Goal: Task Accomplishment & Management: Manage account settings

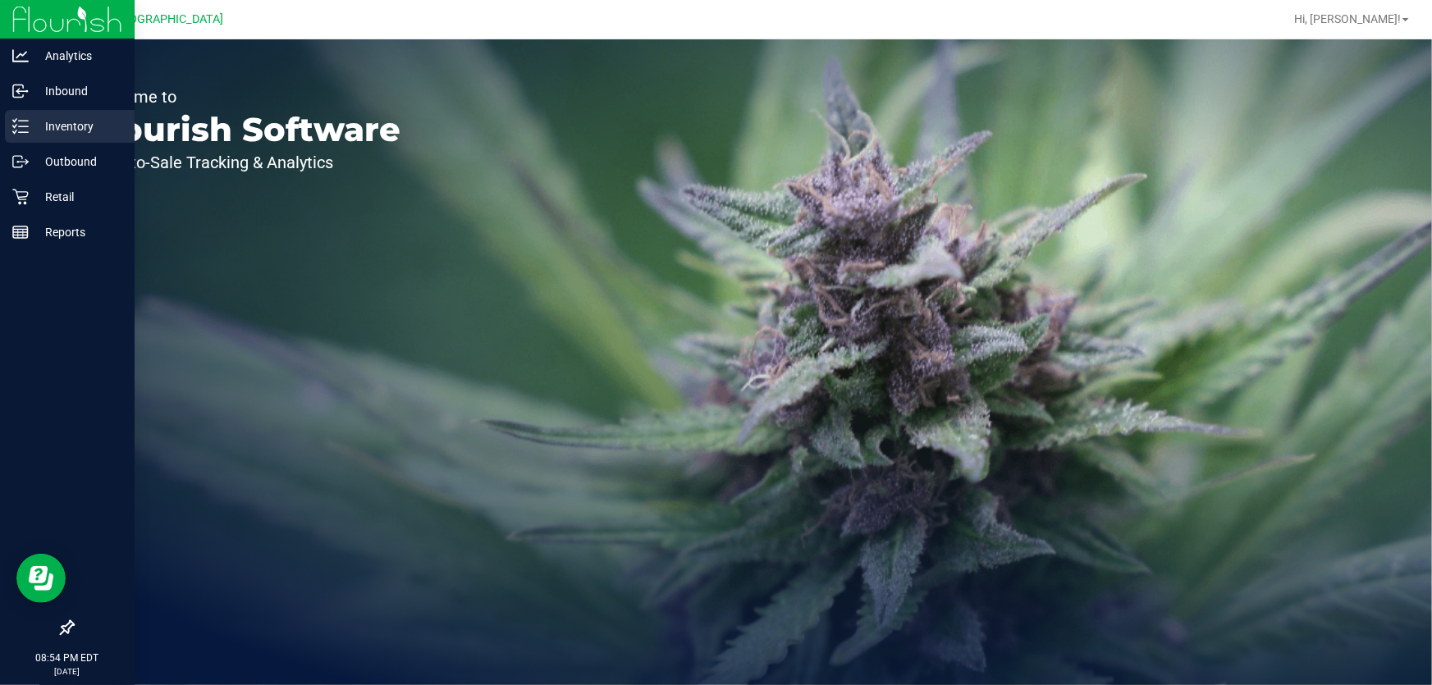
click at [42, 138] on div "Inventory" at bounding box center [70, 126] width 130 height 33
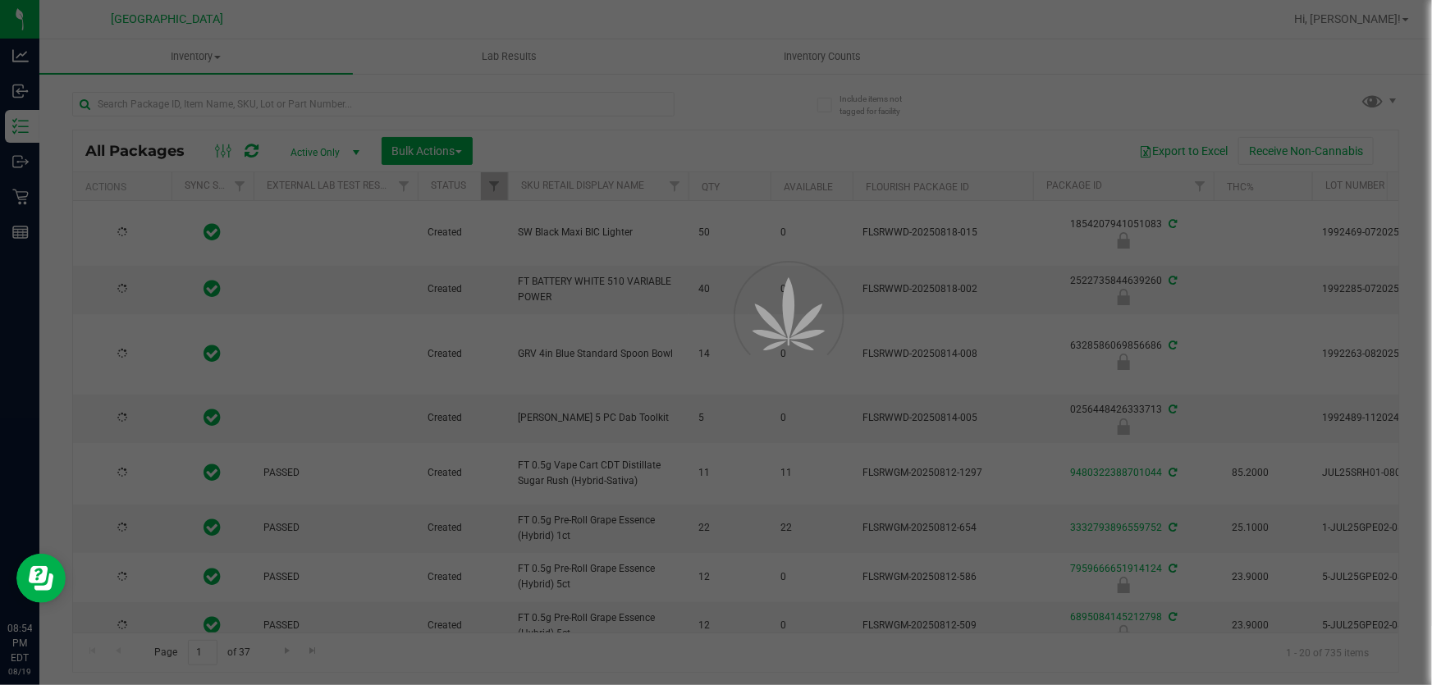
click at [852, 59] on div at bounding box center [716, 342] width 1432 height 685
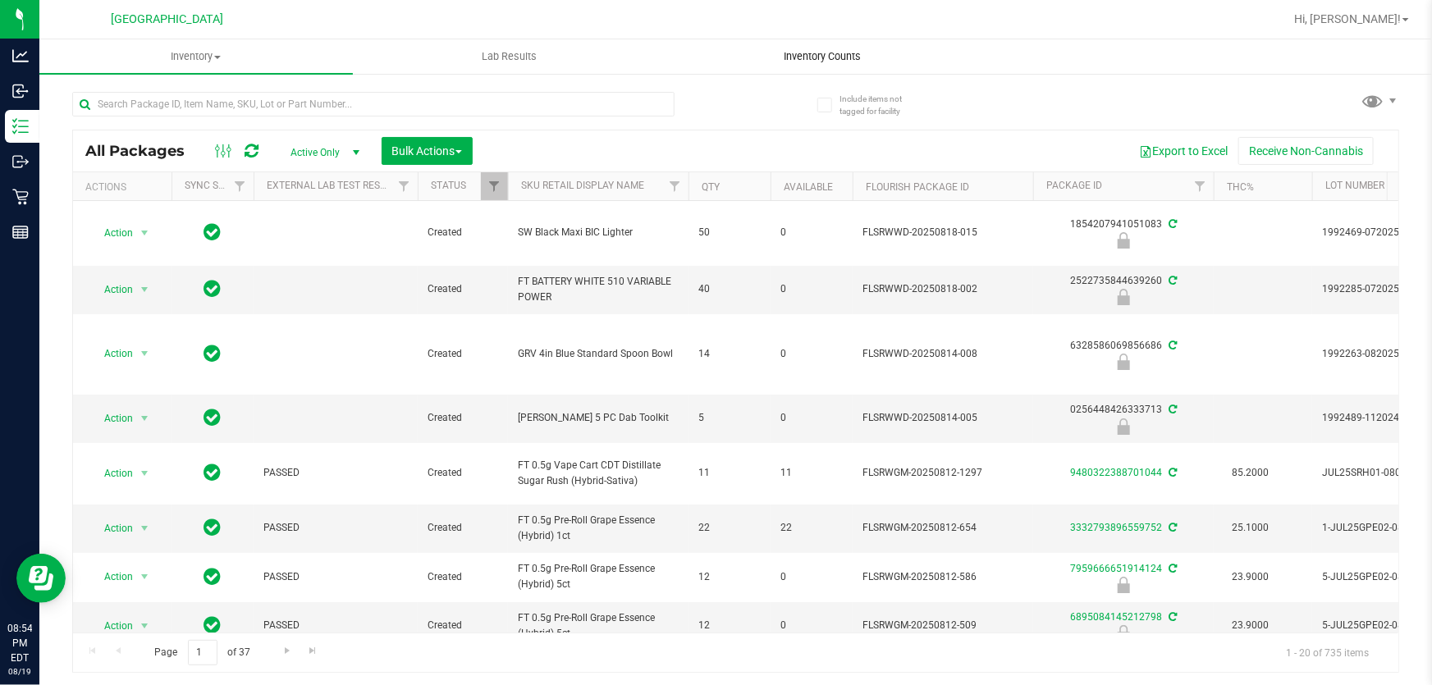
click at [828, 54] on span "Inventory Counts" at bounding box center [822, 56] width 121 height 15
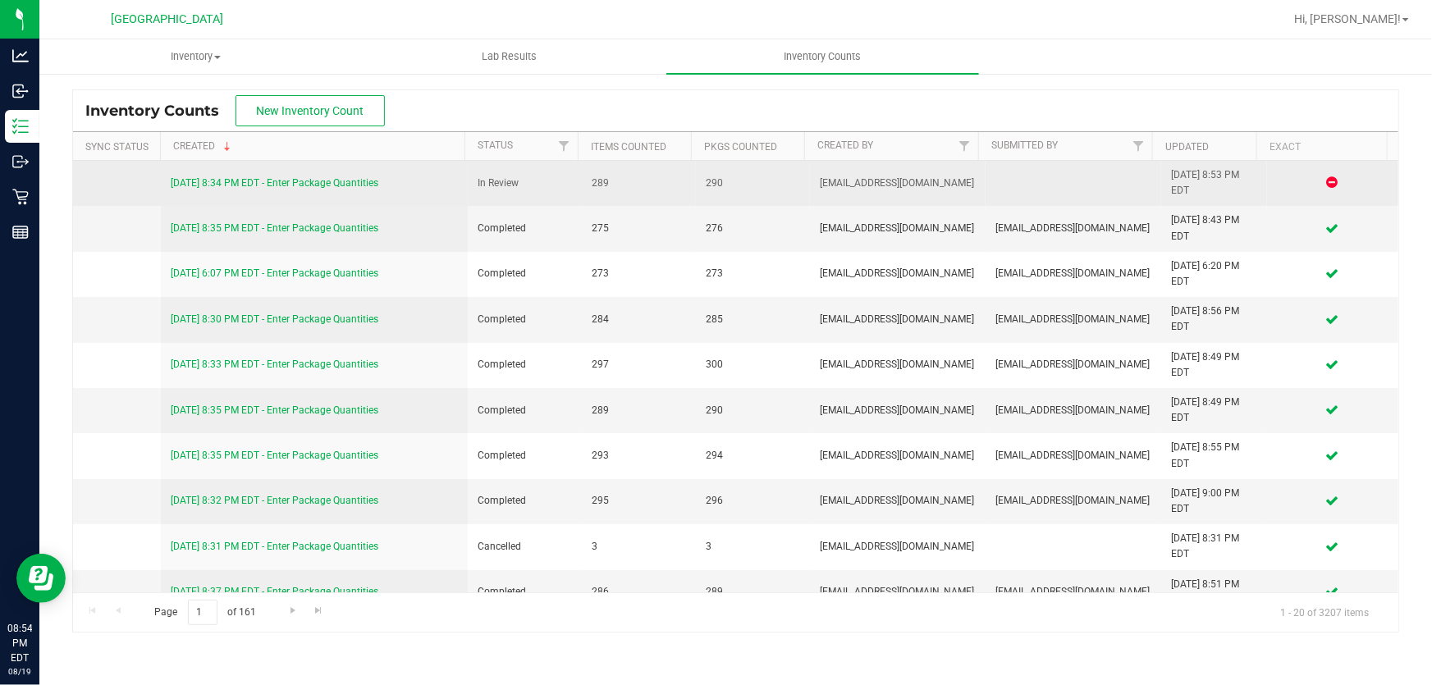
click at [343, 181] on link "[DATE] 8:34 PM EDT - Enter Package Quantities" at bounding box center [275, 182] width 208 height 11
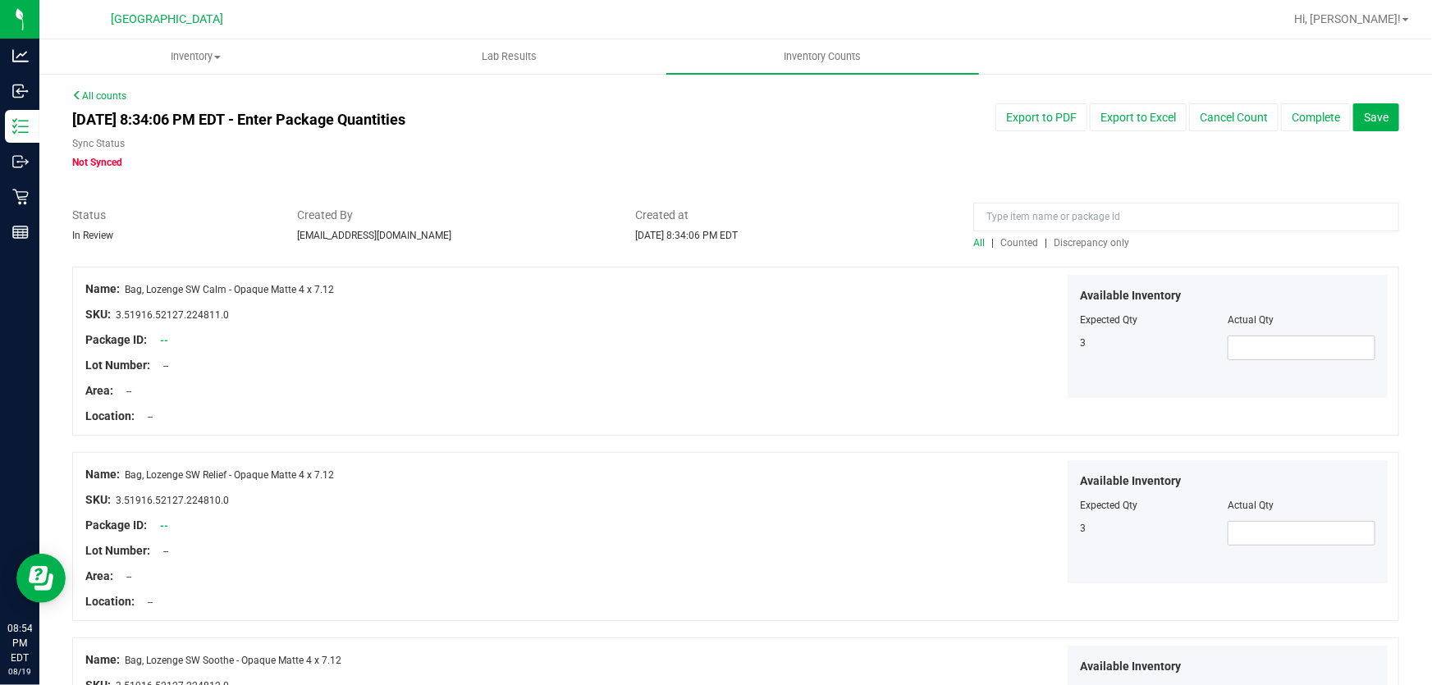
click at [1067, 243] on span "Discrepancy only" at bounding box center [1090, 242] width 75 height 11
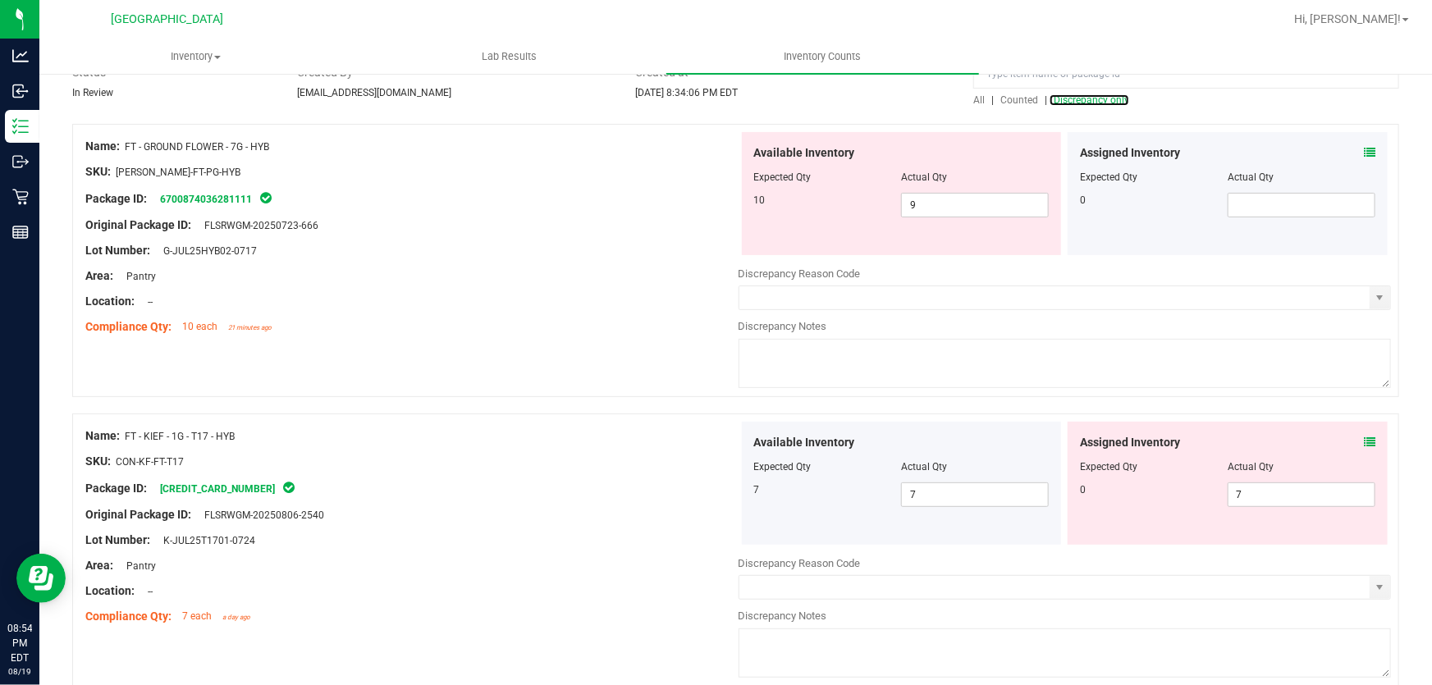
scroll to position [149, 0]
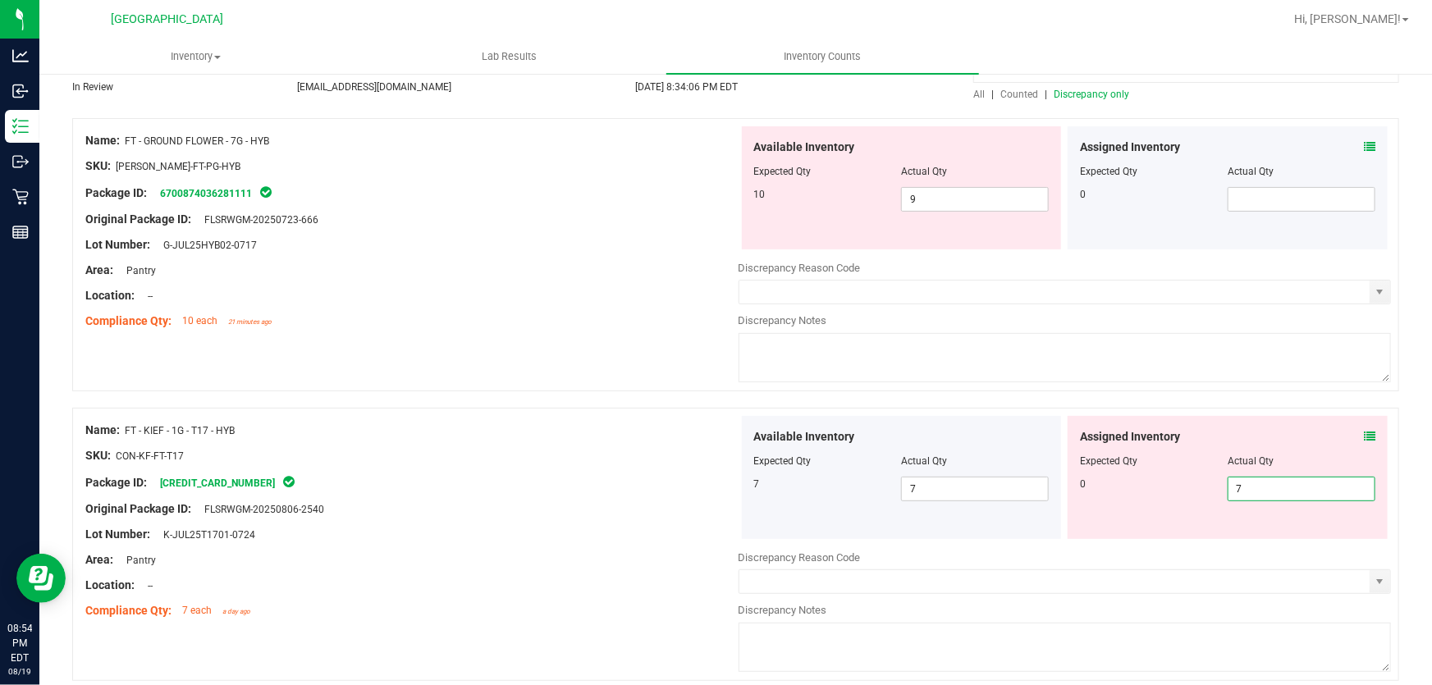
click at [1252, 486] on span "7 7" at bounding box center [1301, 489] width 148 height 25
click at [1252, 486] on input "7" at bounding box center [1301, 489] width 146 height 23
click at [566, 274] on div "Area: Pantry" at bounding box center [411, 270] width 653 height 17
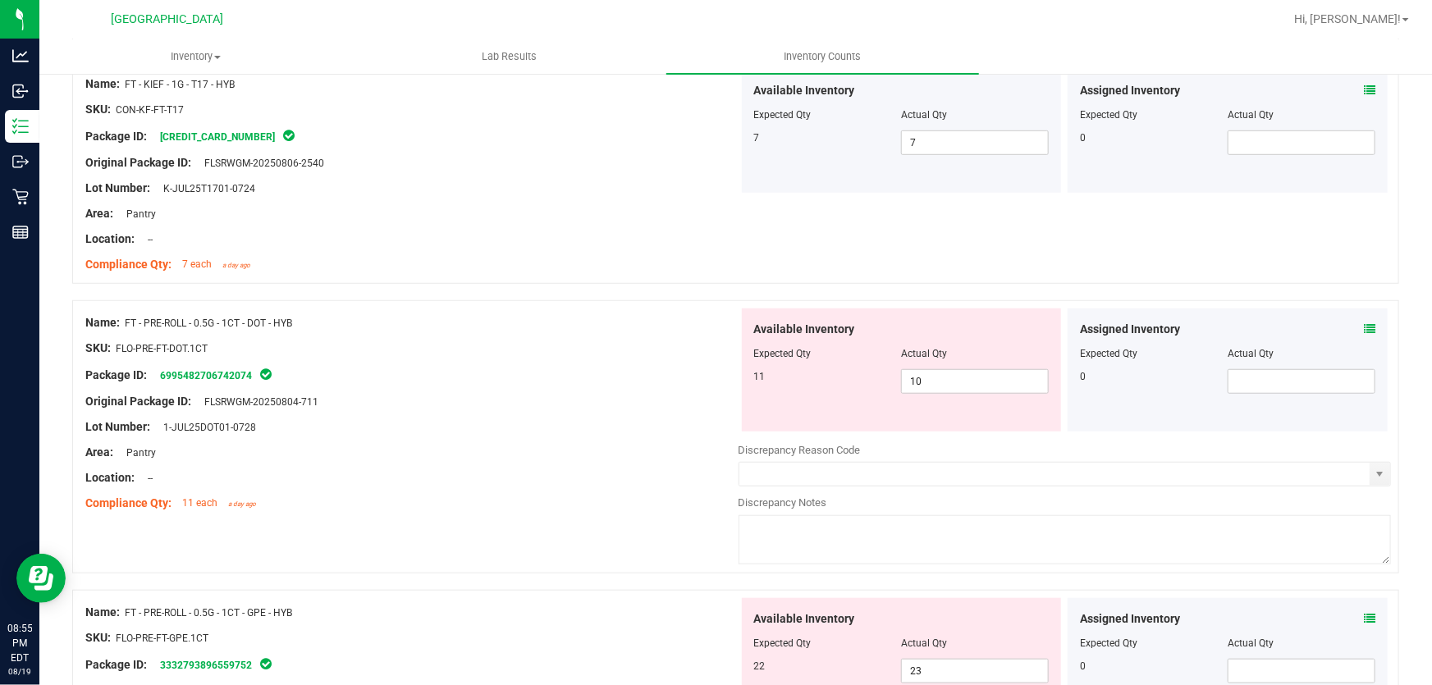
scroll to position [522, 0]
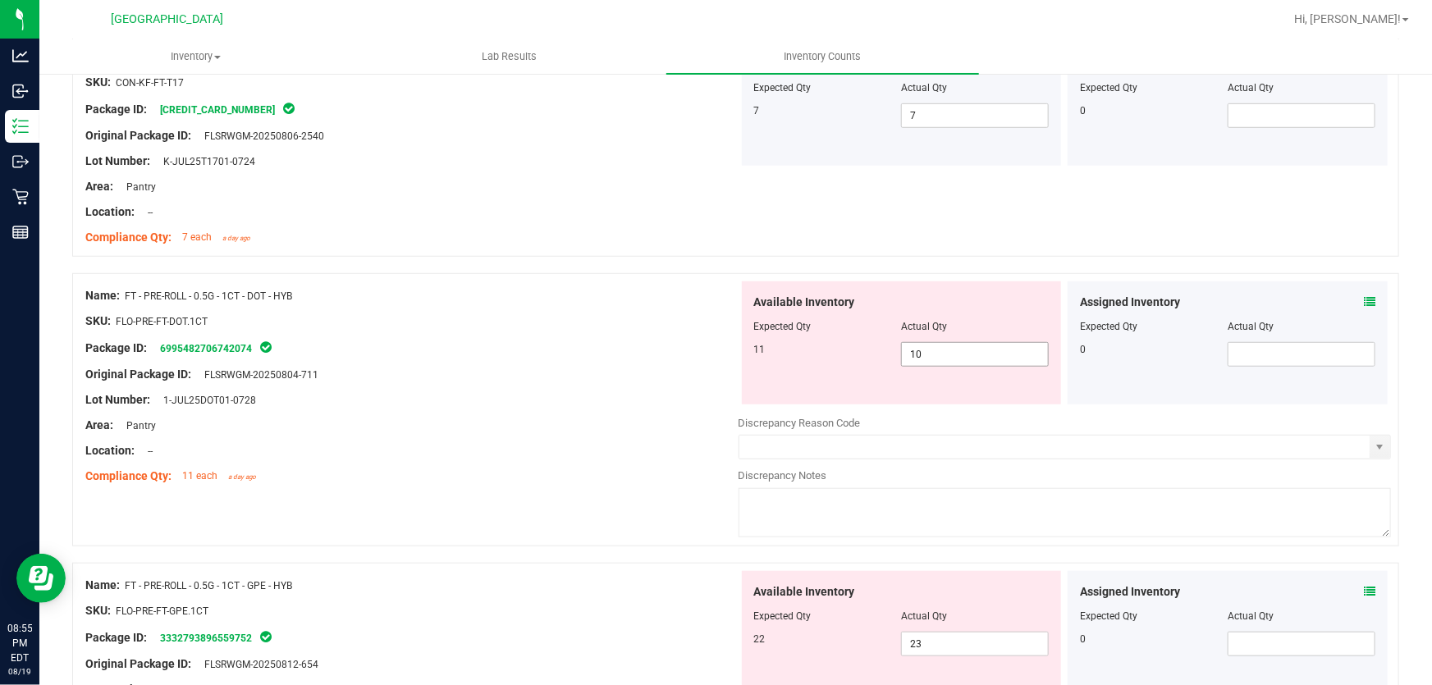
click at [930, 354] on span "10 10" at bounding box center [975, 354] width 148 height 25
type input "1"
type input "11"
click at [566, 360] on div at bounding box center [411, 362] width 653 height 8
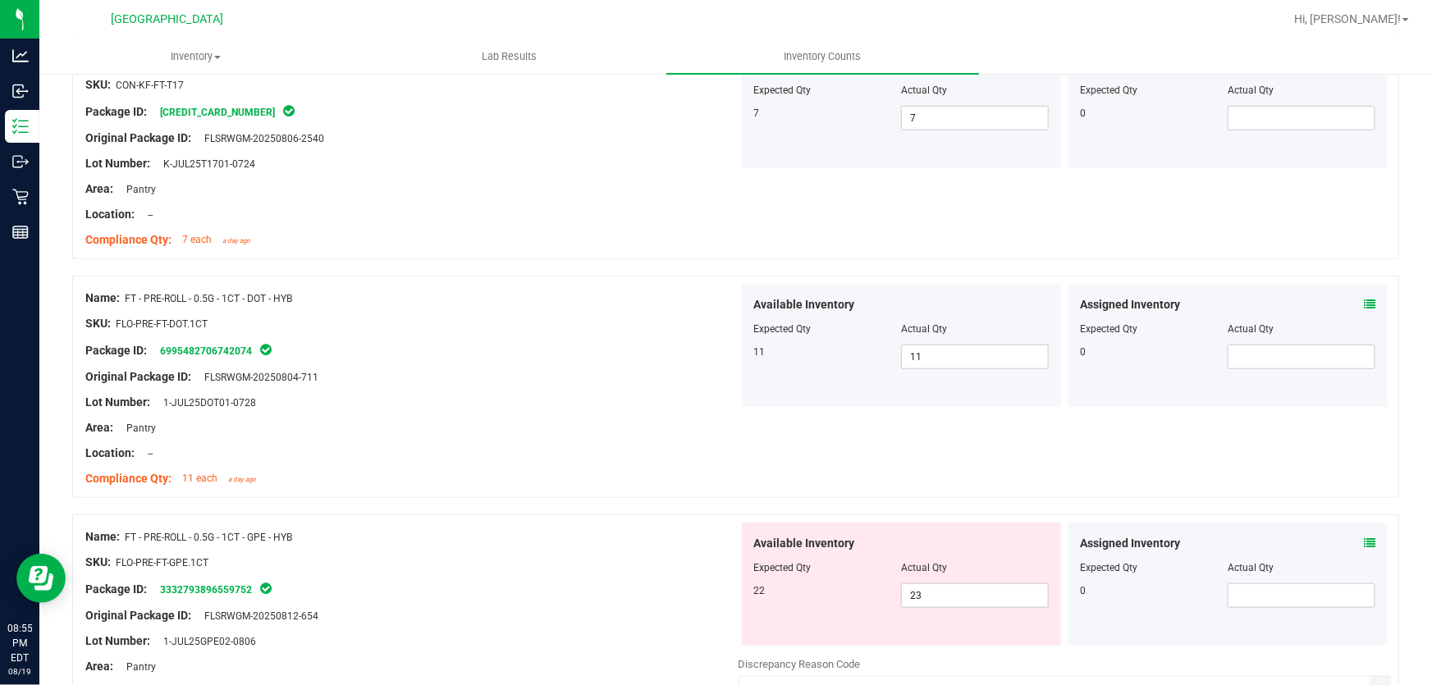
scroll to position [447, 0]
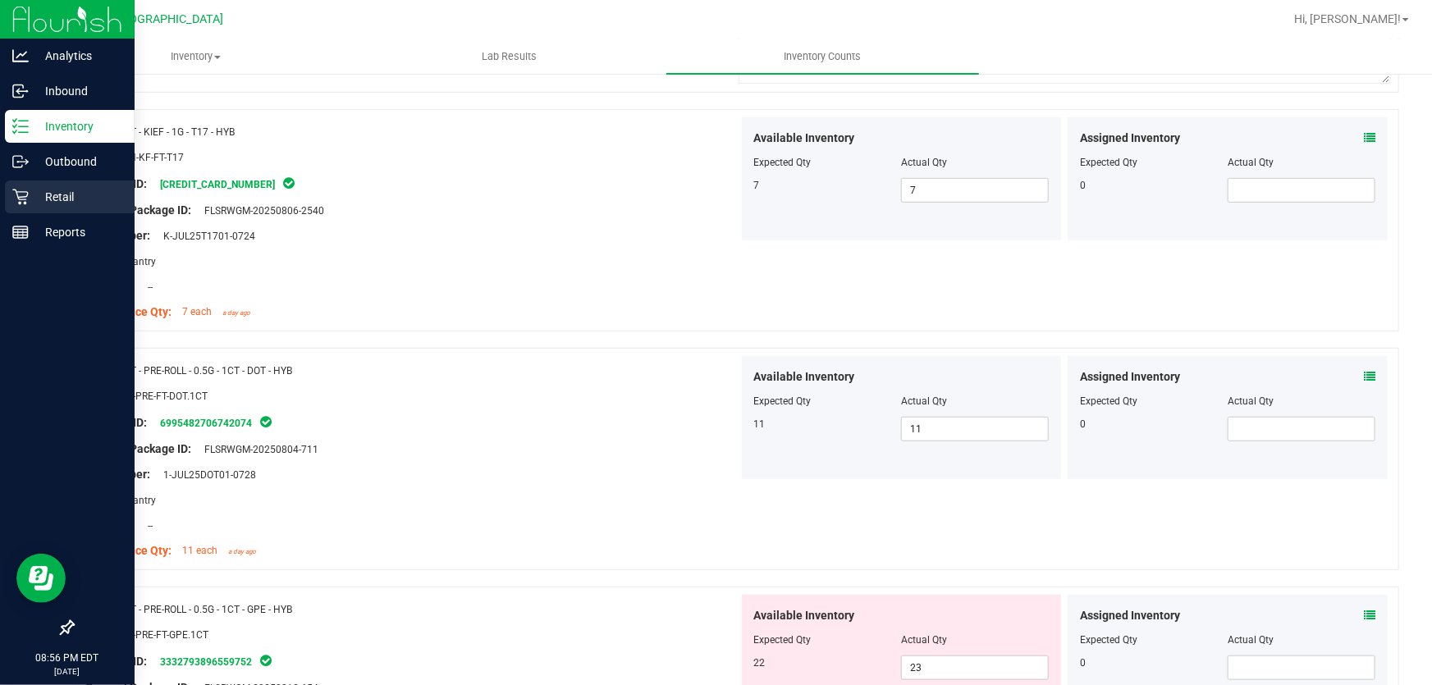
click at [37, 202] on p "Retail" at bounding box center [78, 197] width 98 height 20
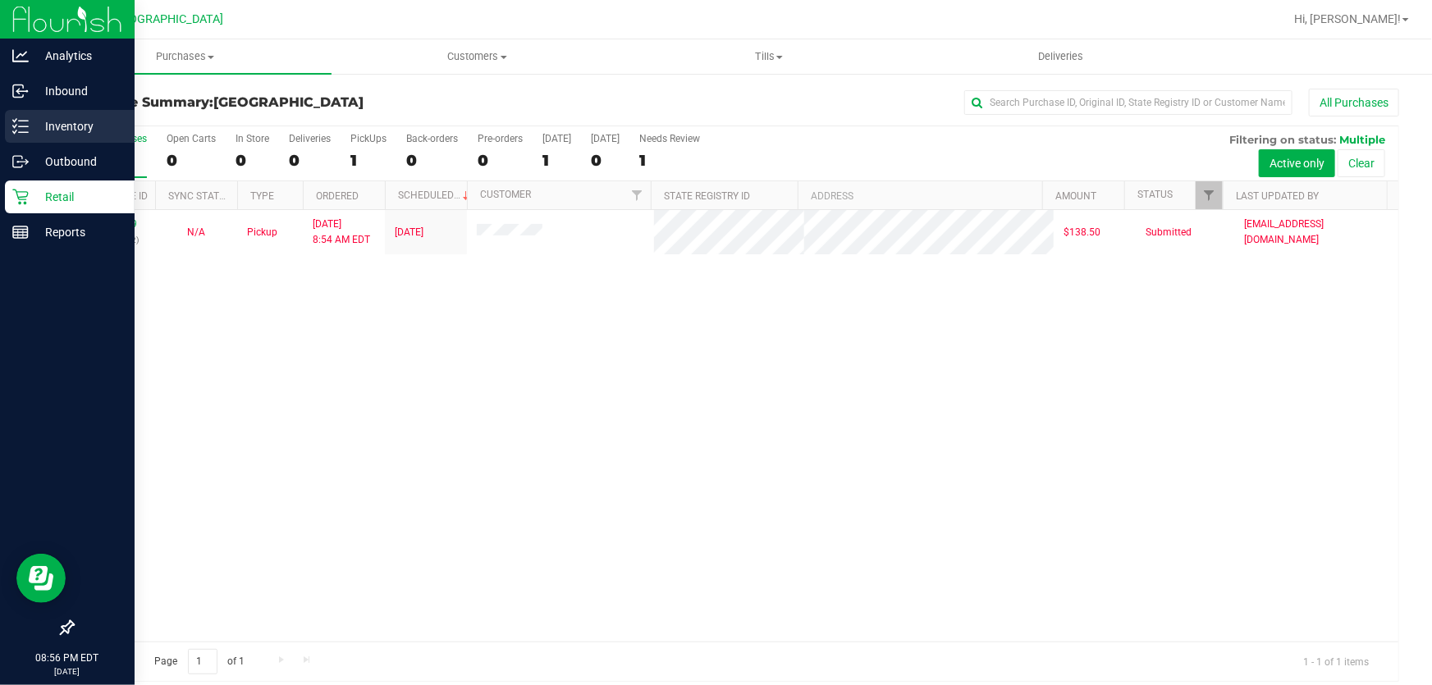
click at [66, 122] on p "Inventory" at bounding box center [78, 127] width 98 height 20
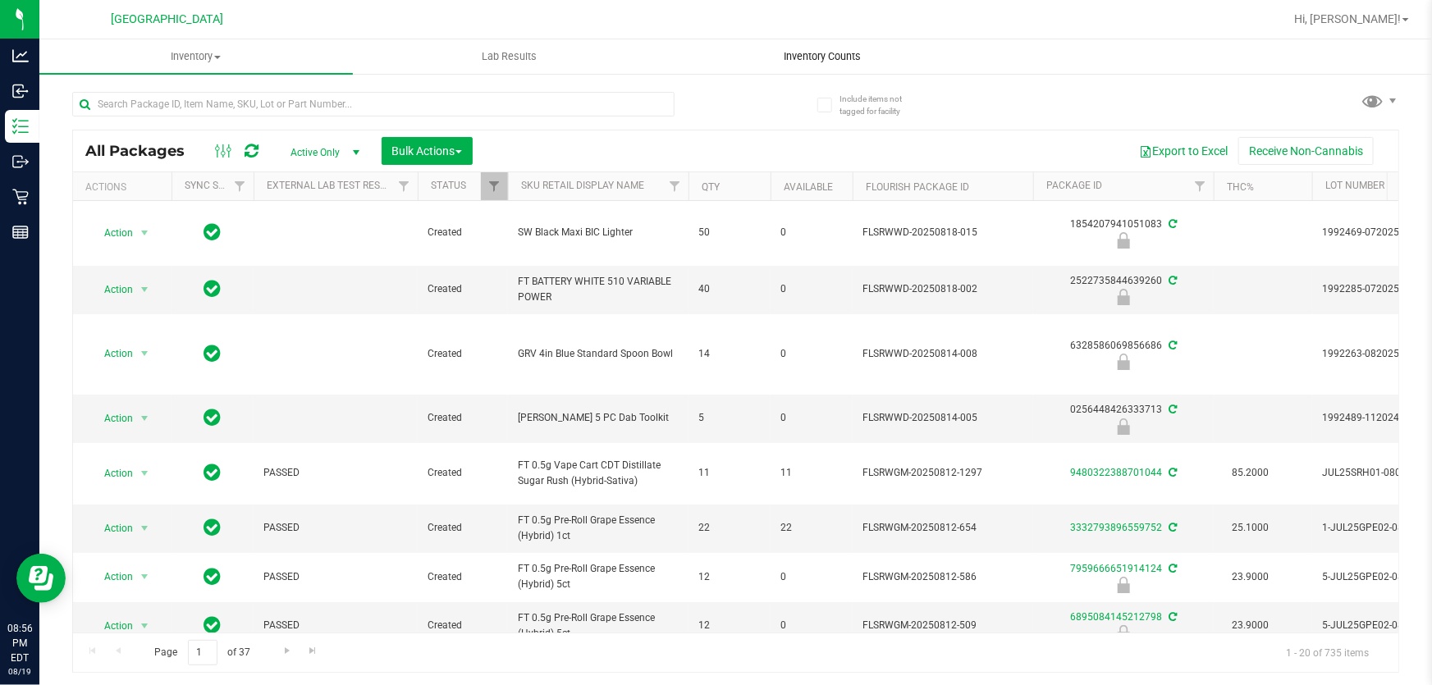
click at [800, 49] on span "Inventory Counts" at bounding box center [822, 56] width 121 height 15
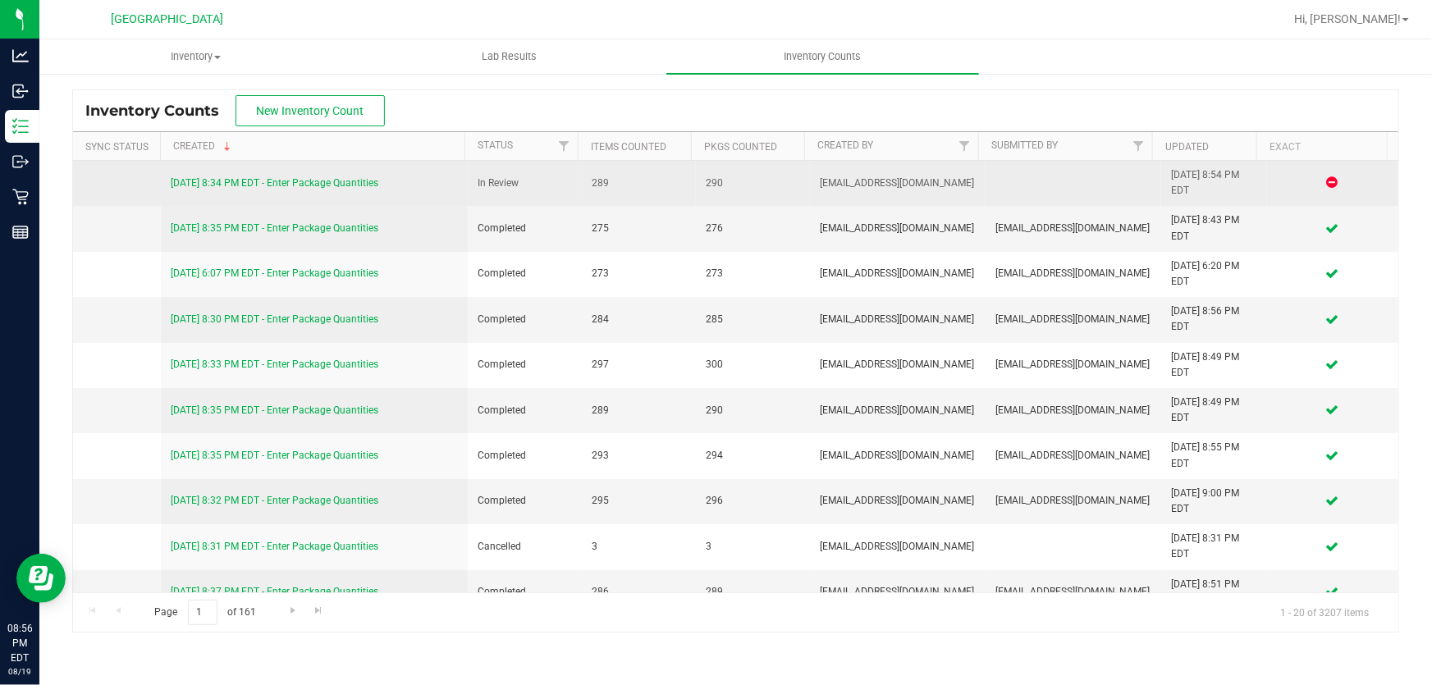
click at [295, 177] on link "[DATE] 8:34 PM EDT - Enter Package Quantities" at bounding box center [275, 182] width 208 height 11
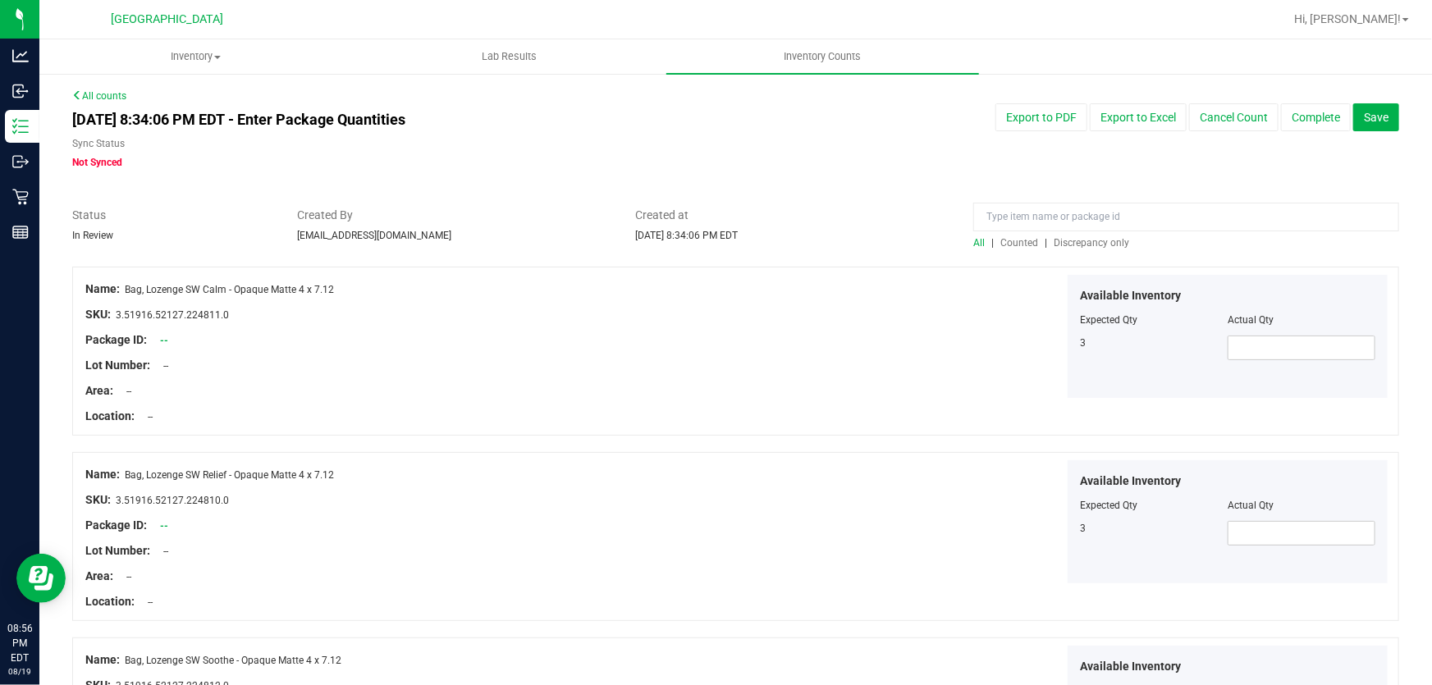
click at [1069, 246] on span "Discrepancy only" at bounding box center [1090, 242] width 75 height 11
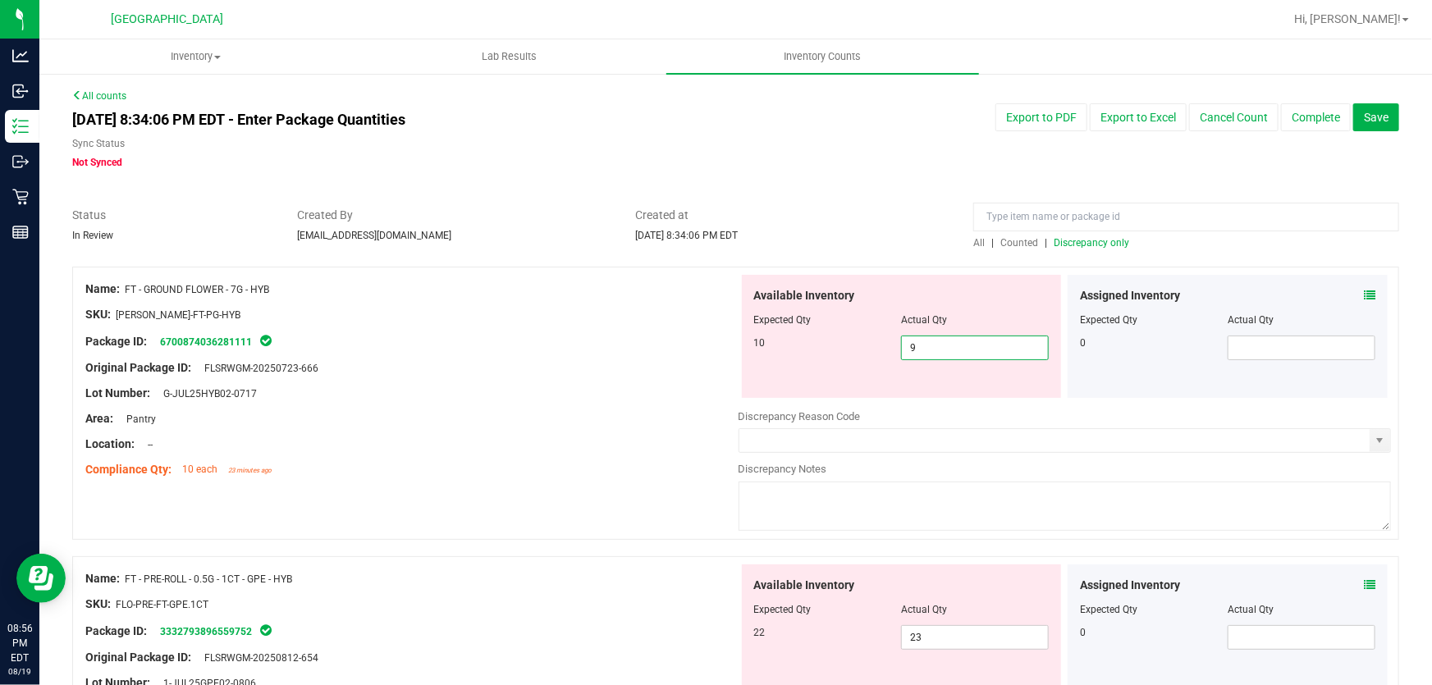
click at [936, 349] on span "9 9" at bounding box center [975, 348] width 148 height 25
click at [936, 349] on input "9" at bounding box center [975, 347] width 146 height 23
type input "10"
click at [571, 421] on div "Area: Pantry" at bounding box center [411, 418] width 653 height 17
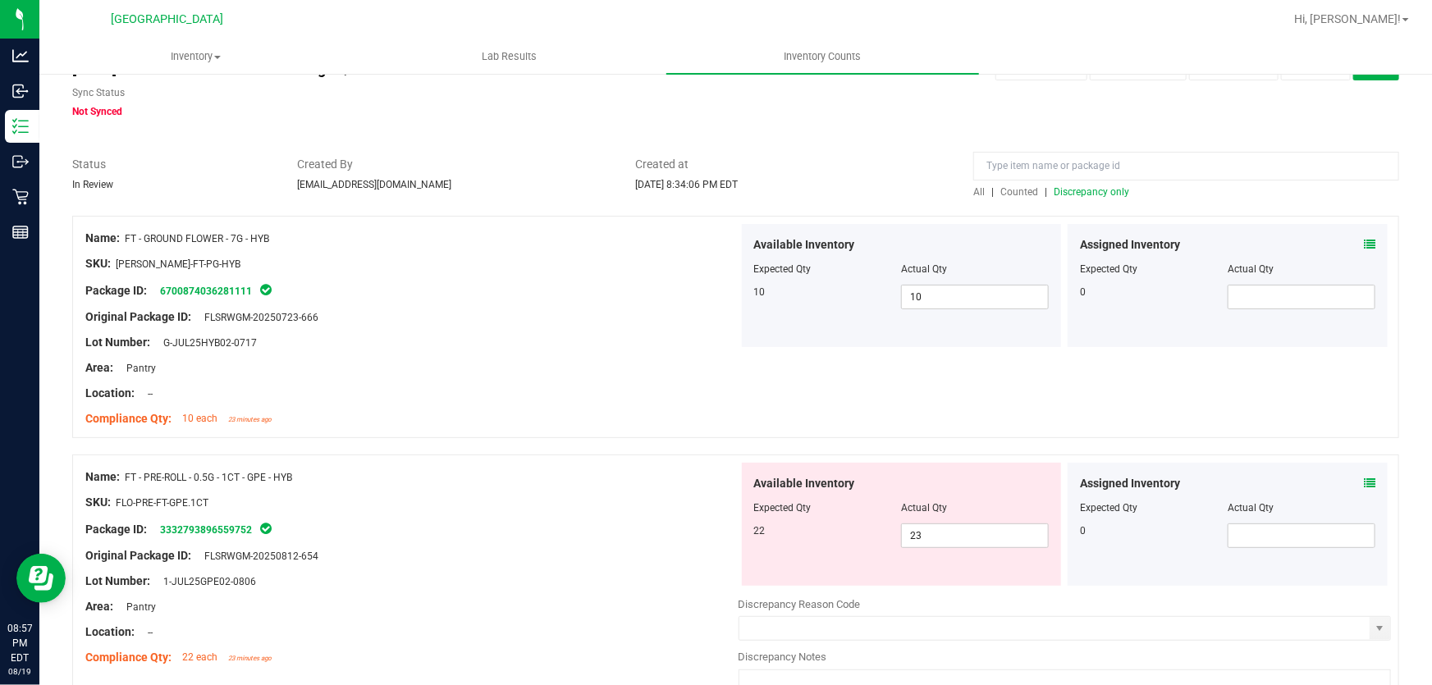
scroll to position [149, 0]
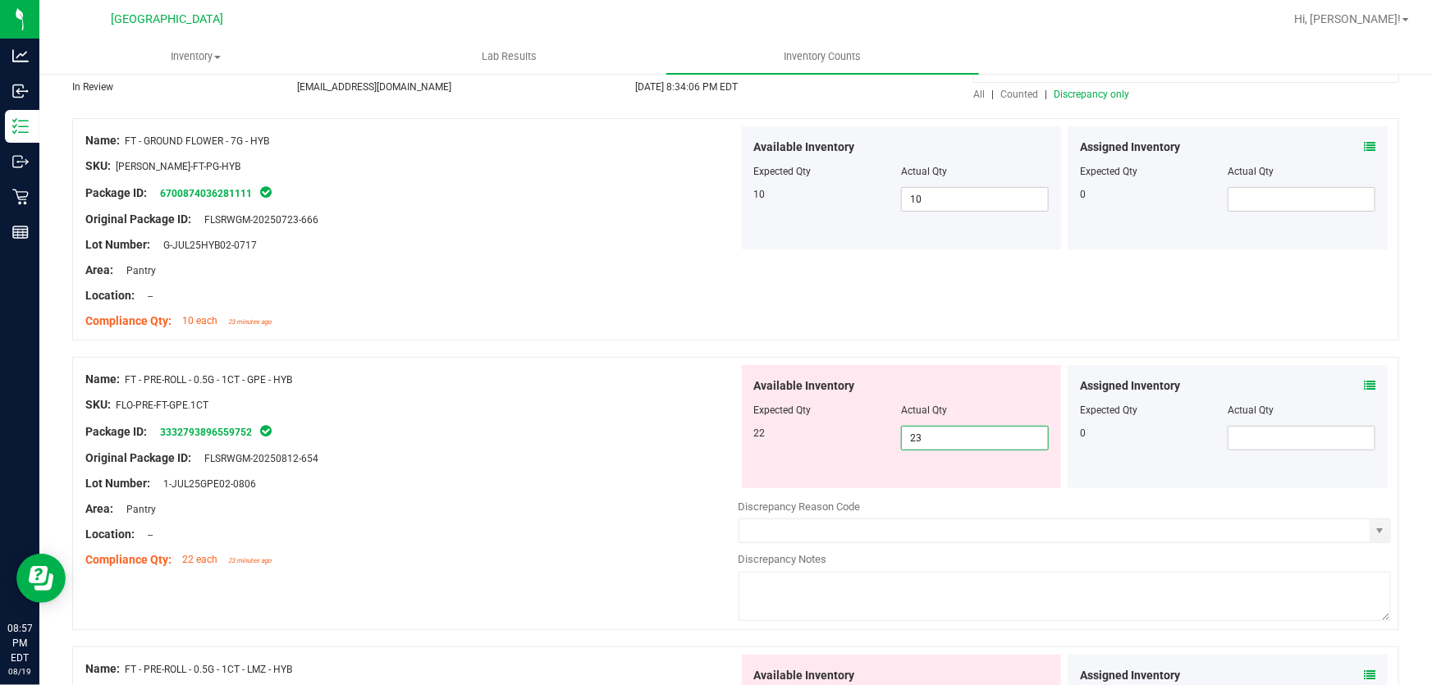
click at [919, 436] on span "23 23" at bounding box center [975, 438] width 148 height 25
click at [919, 436] on input "23" at bounding box center [975, 438] width 146 height 23
type input "22"
click at [465, 505] on div "Area: Pantry" at bounding box center [411, 508] width 653 height 17
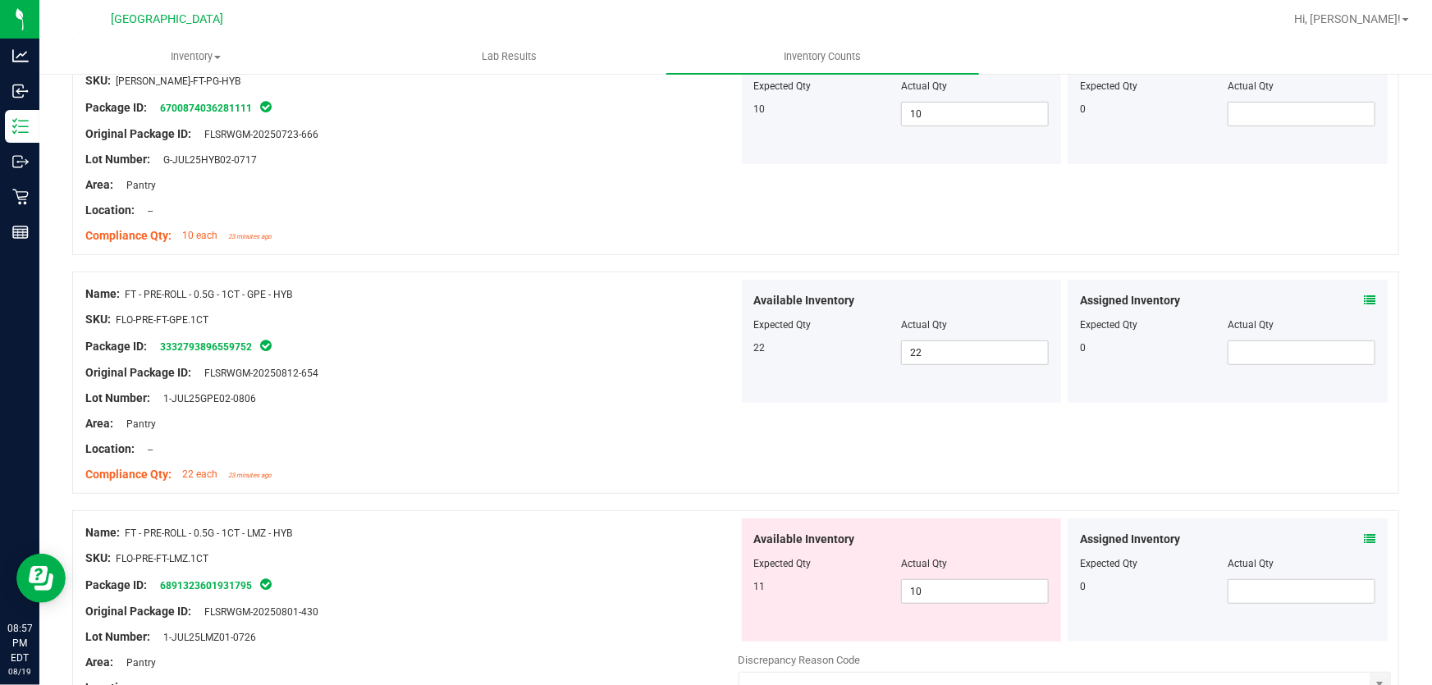
scroll to position [447, 0]
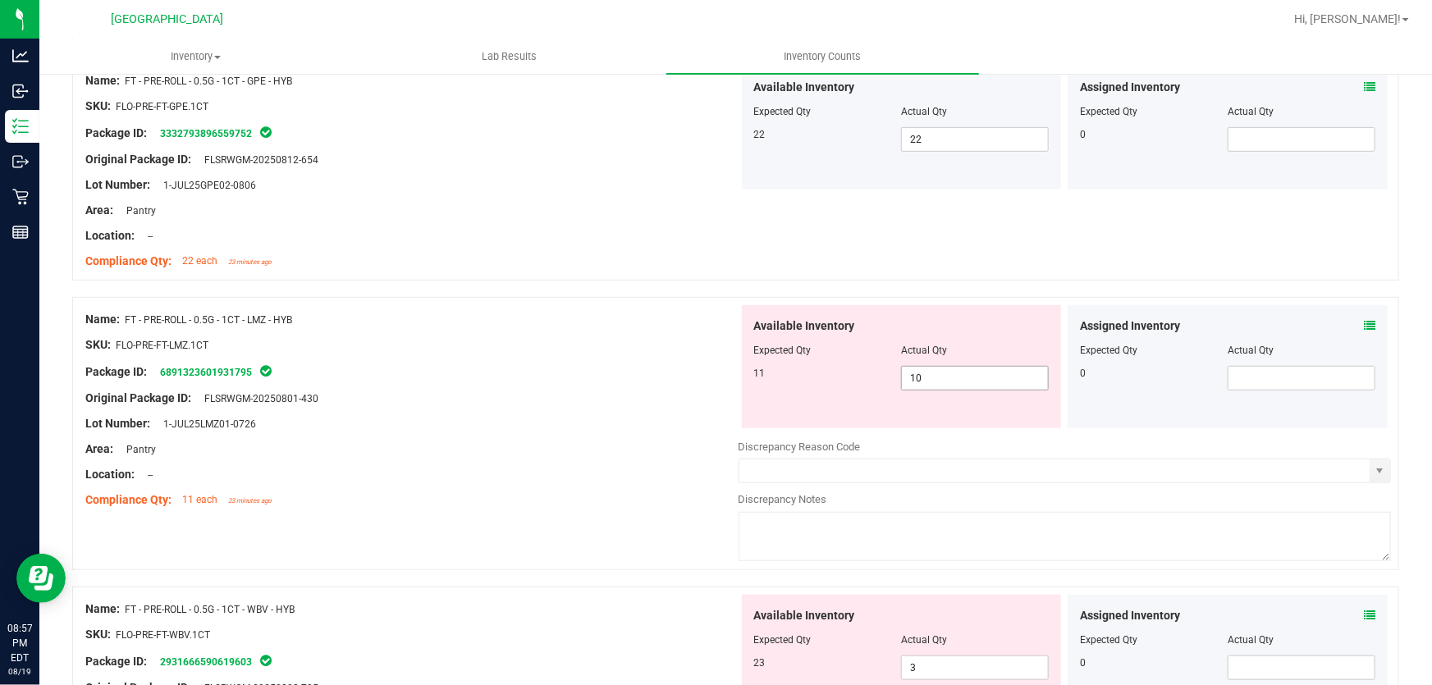
click at [966, 375] on span "10 10" at bounding box center [975, 378] width 148 height 25
click at [966, 375] on input "10" at bounding box center [975, 378] width 146 height 23
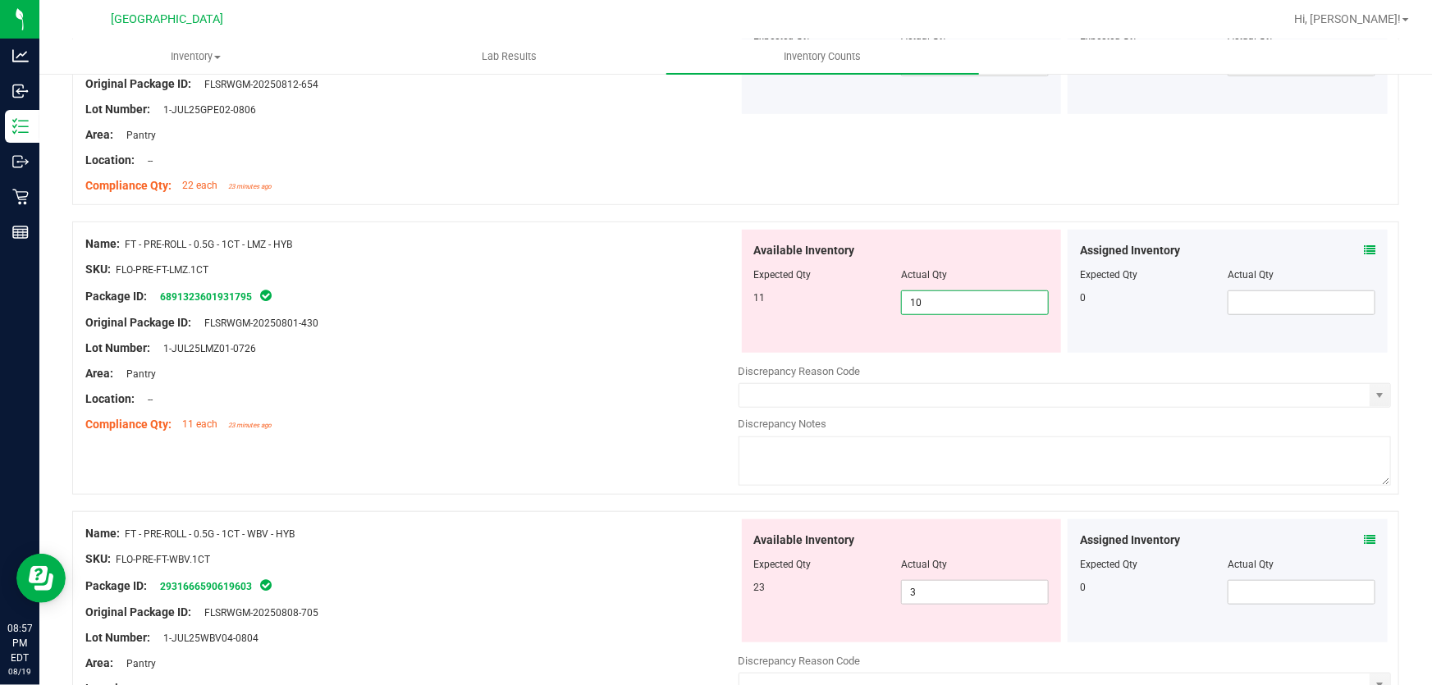
scroll to position [522, 0]
type input "11"
click at [627, 577] on div "Name: FT - PRE-ROLL - 0.5G - 1CT - WBV - HYB SKU: FLO-PRE-FT-WBV.1CT Package ID…" at bounding box center [411, 624] width 653 height 209
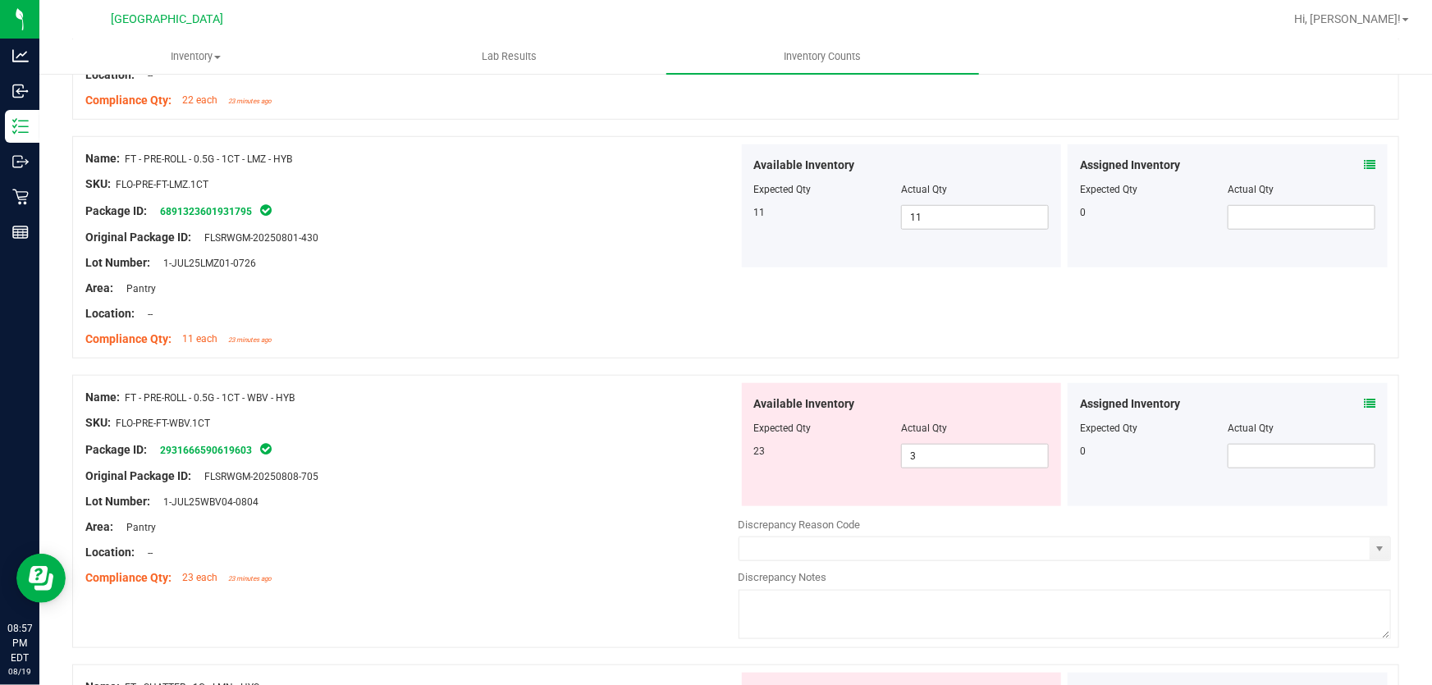
scroll to position [746, 0]
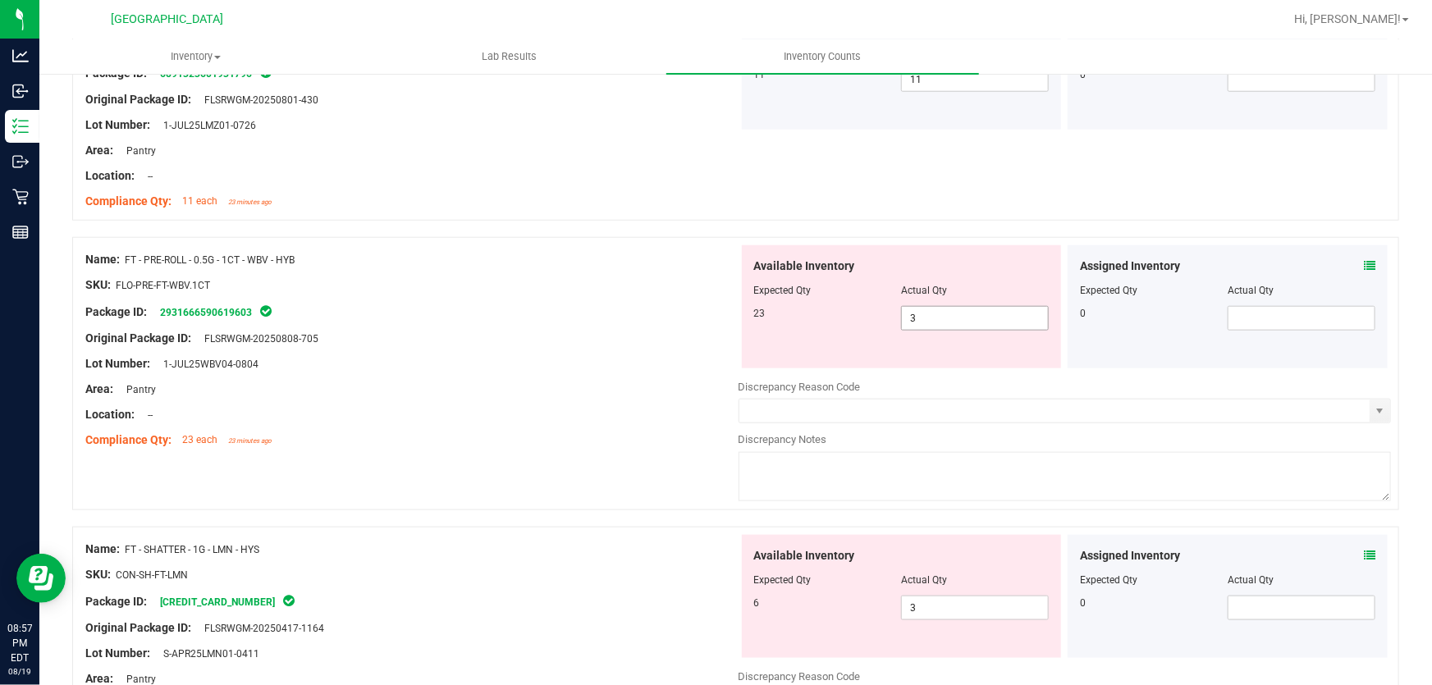
click at [939, 322] on span "3 3" at bounding box center [975, 318] width 148 height 25
type input "23"
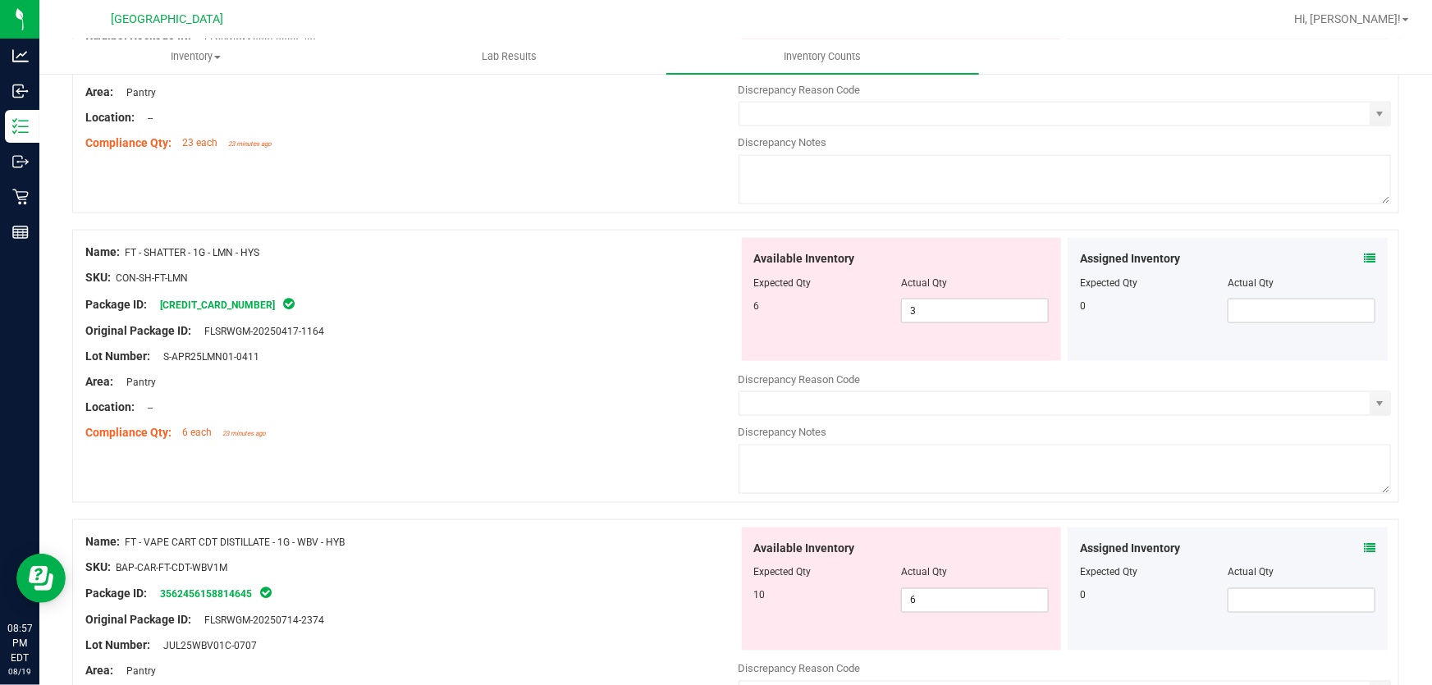
scroll to position [1044, 0]
type input "23"
click at [944, 310] on div "Available Inventory Expected Qty Actual Qty 6 3 3" at bounding box center [1064, 367] width 653 height 260
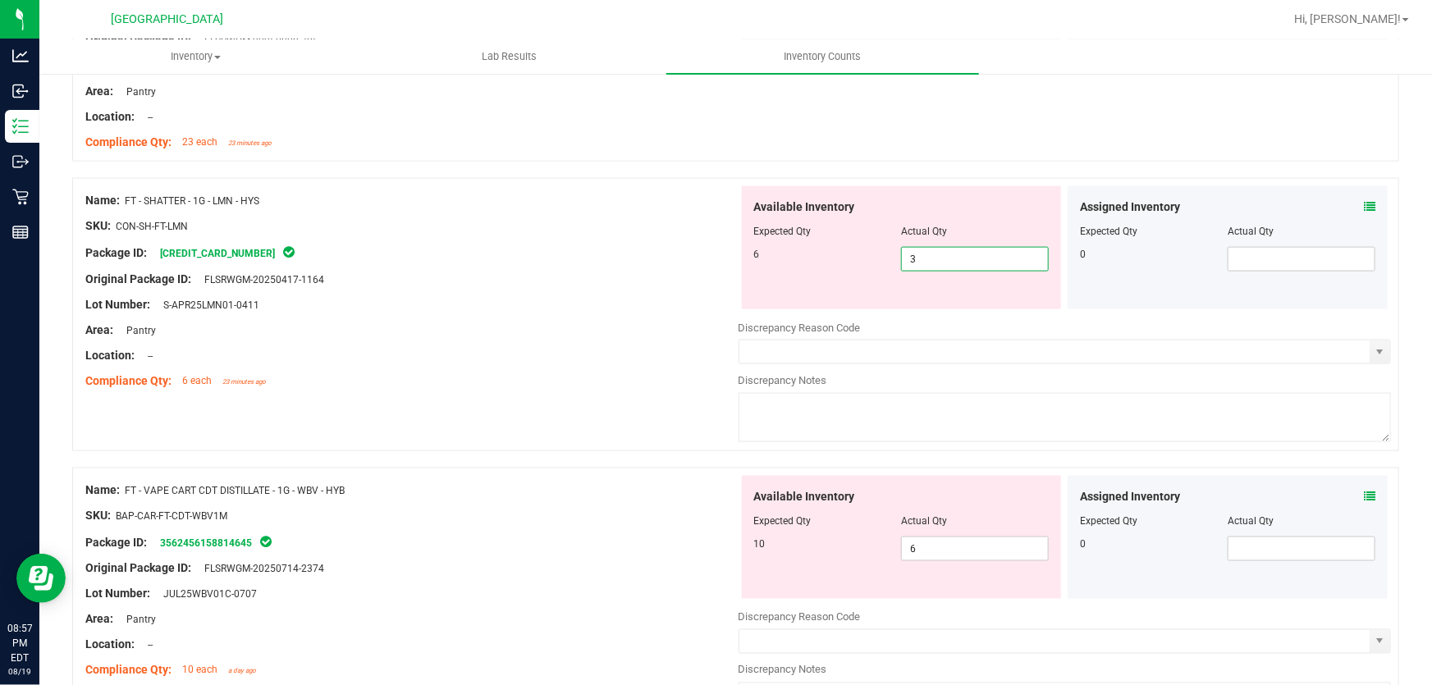
click at [944, 312] on div at bounding box center [1064, 316] width 653 height 8
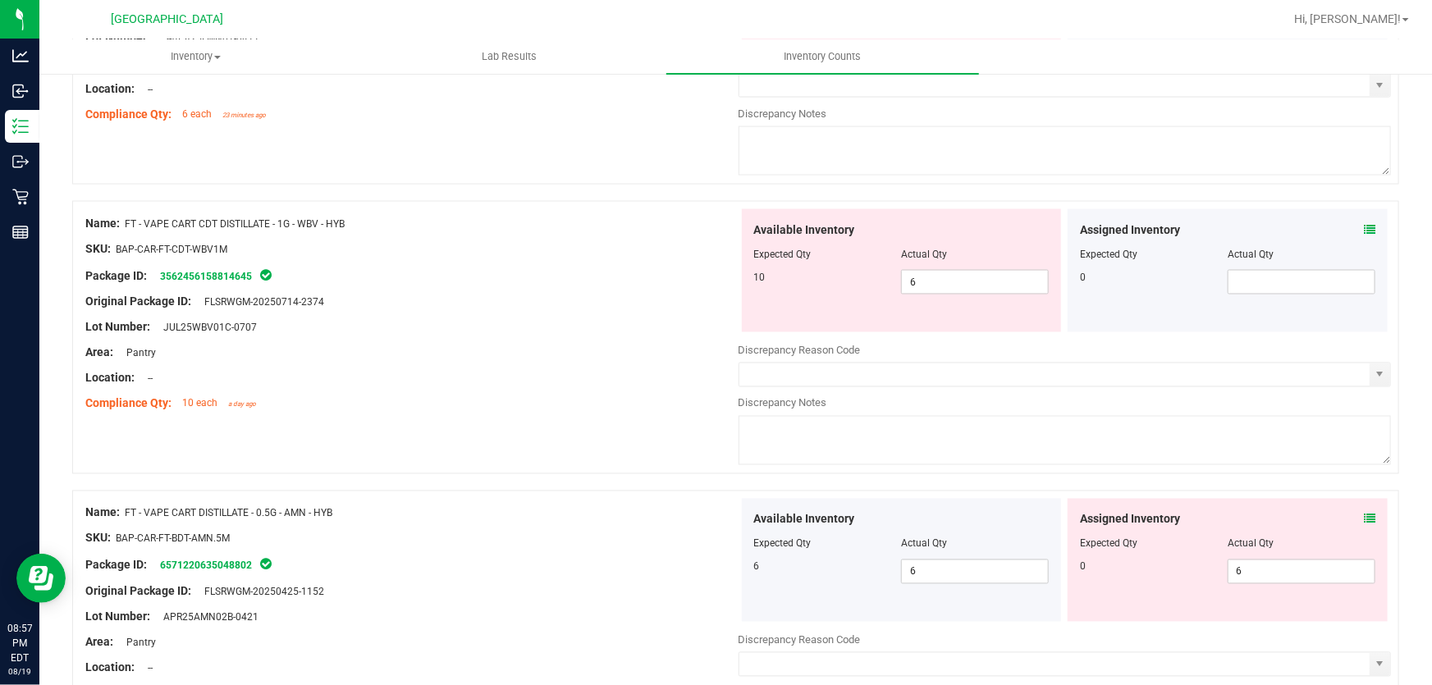
scroll to position [1342, 0]
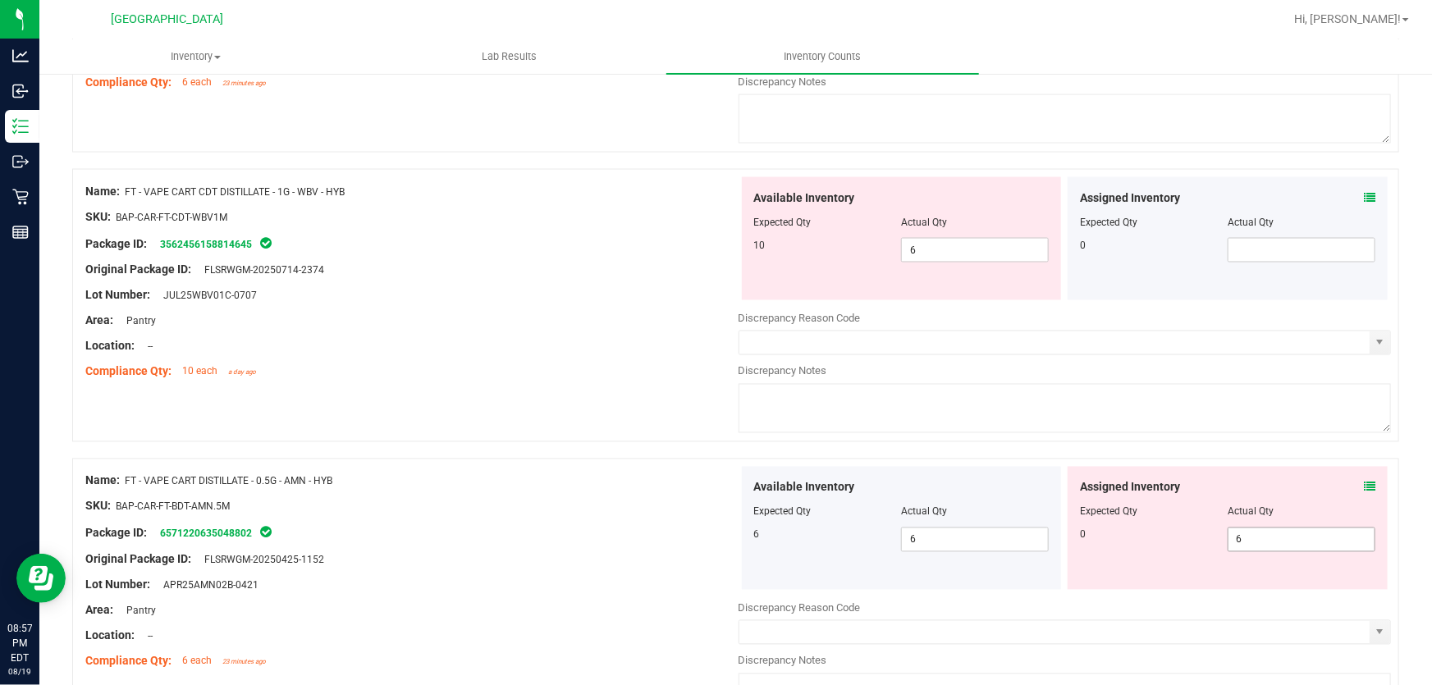
click at [1264, 548] on span "6 6" at bounding box center [1301, 540] width 148 height 25
click at [1264, 548] on input "6" at bounding box center [1301, 539] width 146 height 23
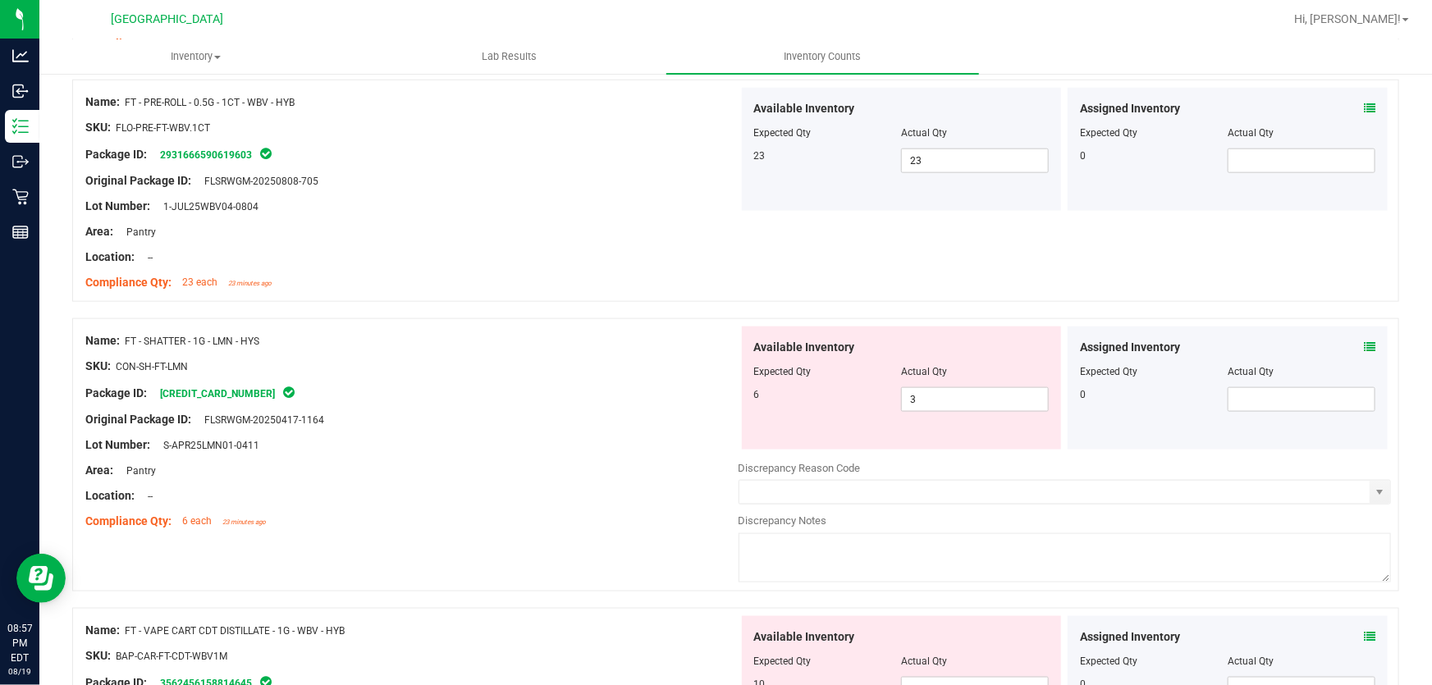
scroll to position [969, 0]
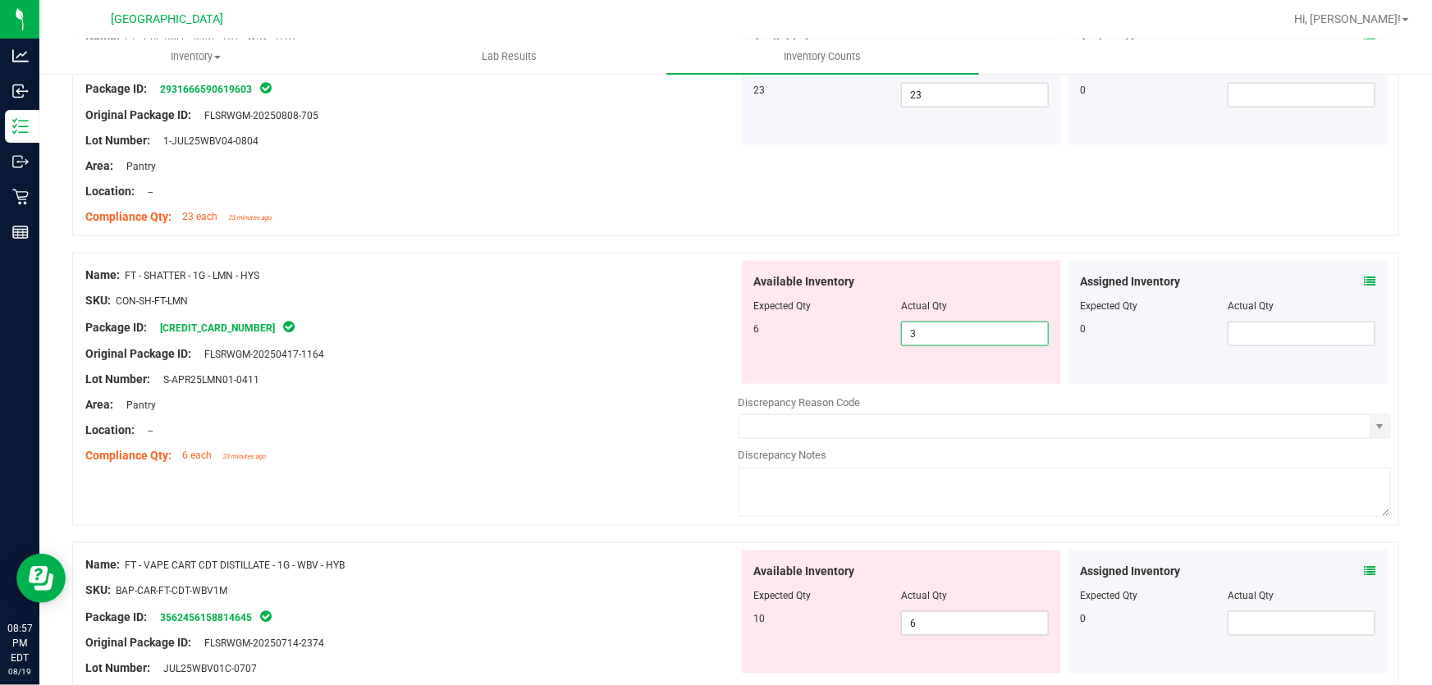
click at [929, 334] on span "3 3" at bounding box center [975, 334] width 148 height 25
click at [929, 334] on input "3" at bounding box center [975, 333] width 146 height 23
type input "6"
click at [505, 376] on div "Lot Number: S-APR25LMN01-0411" at bounding box center [411, 379] width 653 height 17
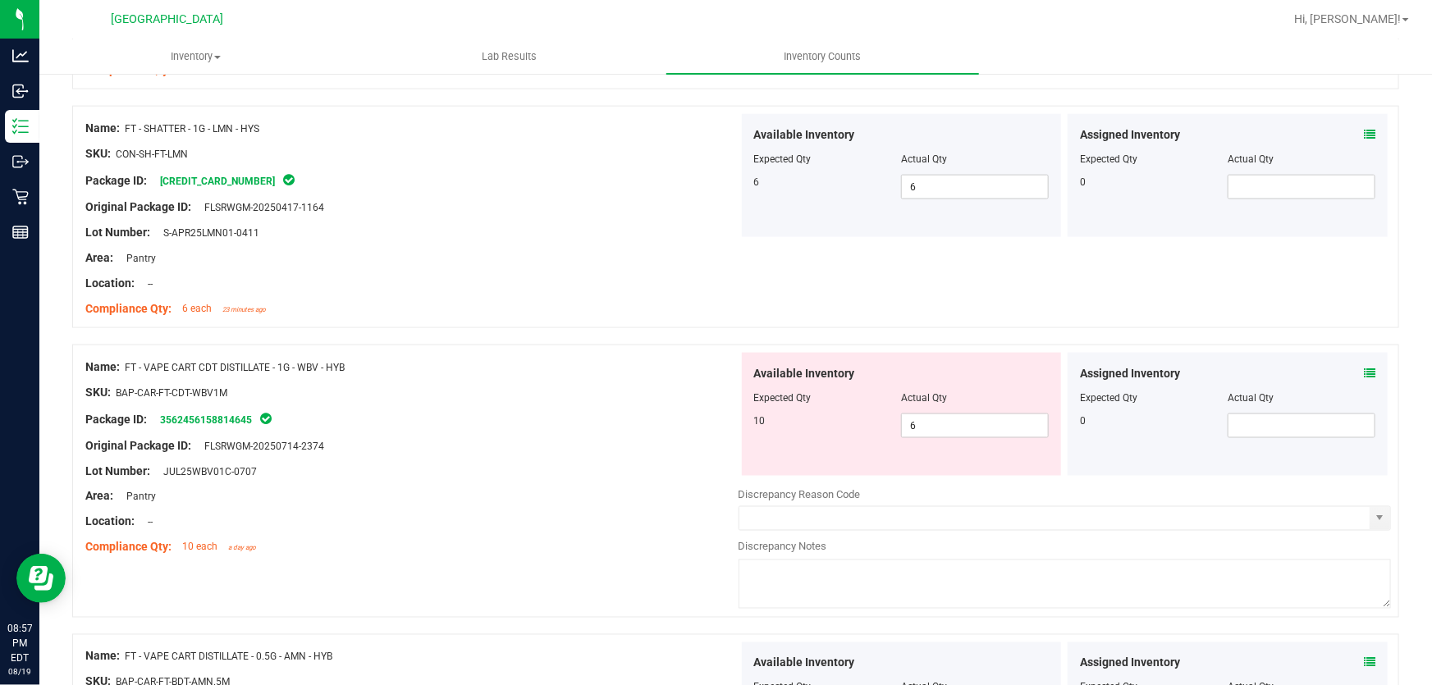
scroll to position [1118, 0]
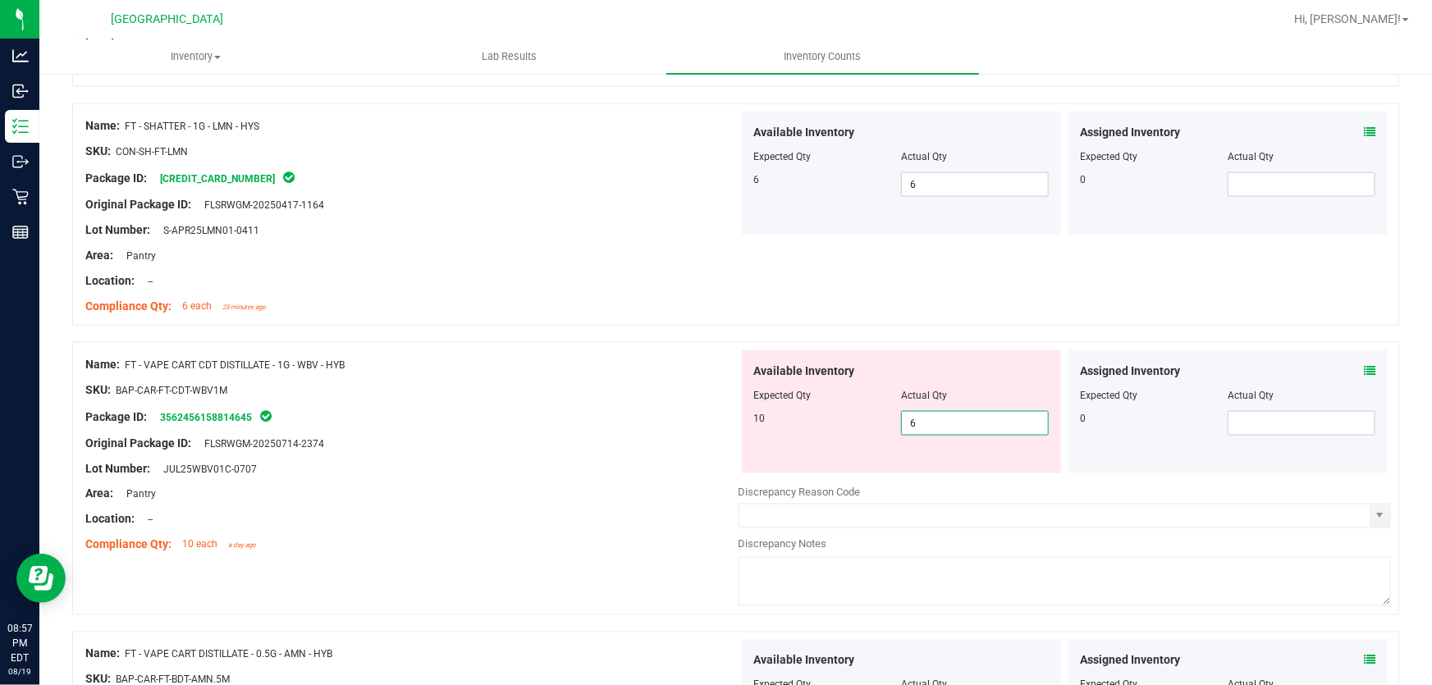
click at [962, 428] on span "6 6" at bounding box center [975, 423] width 148 height 25
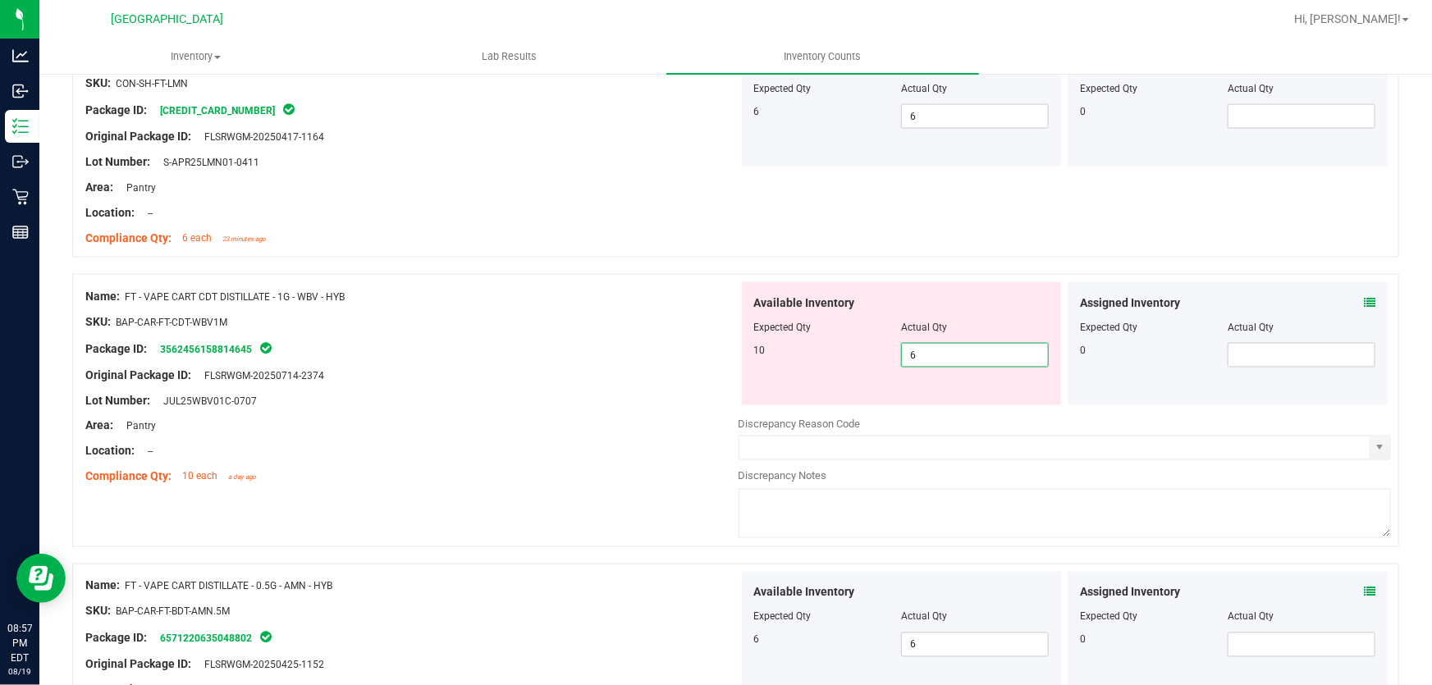
scroll to position [1268, 0]
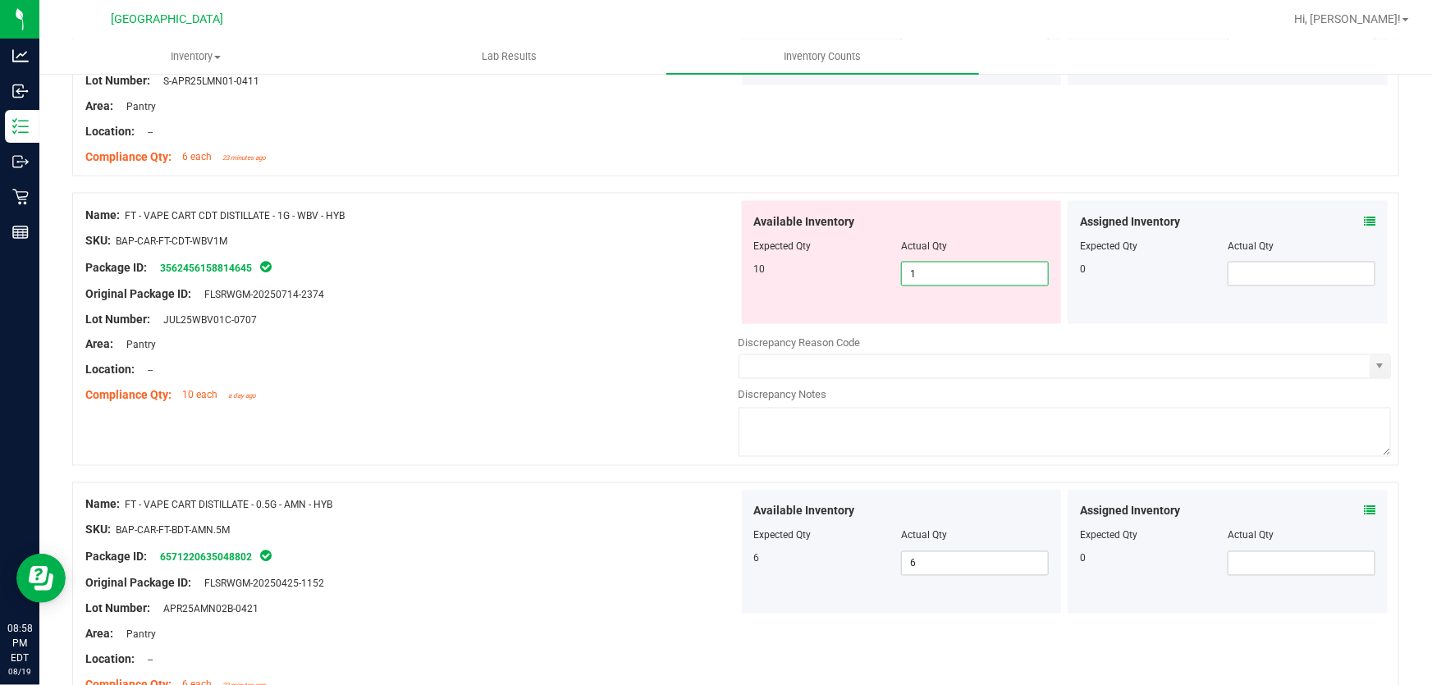
type input "10"
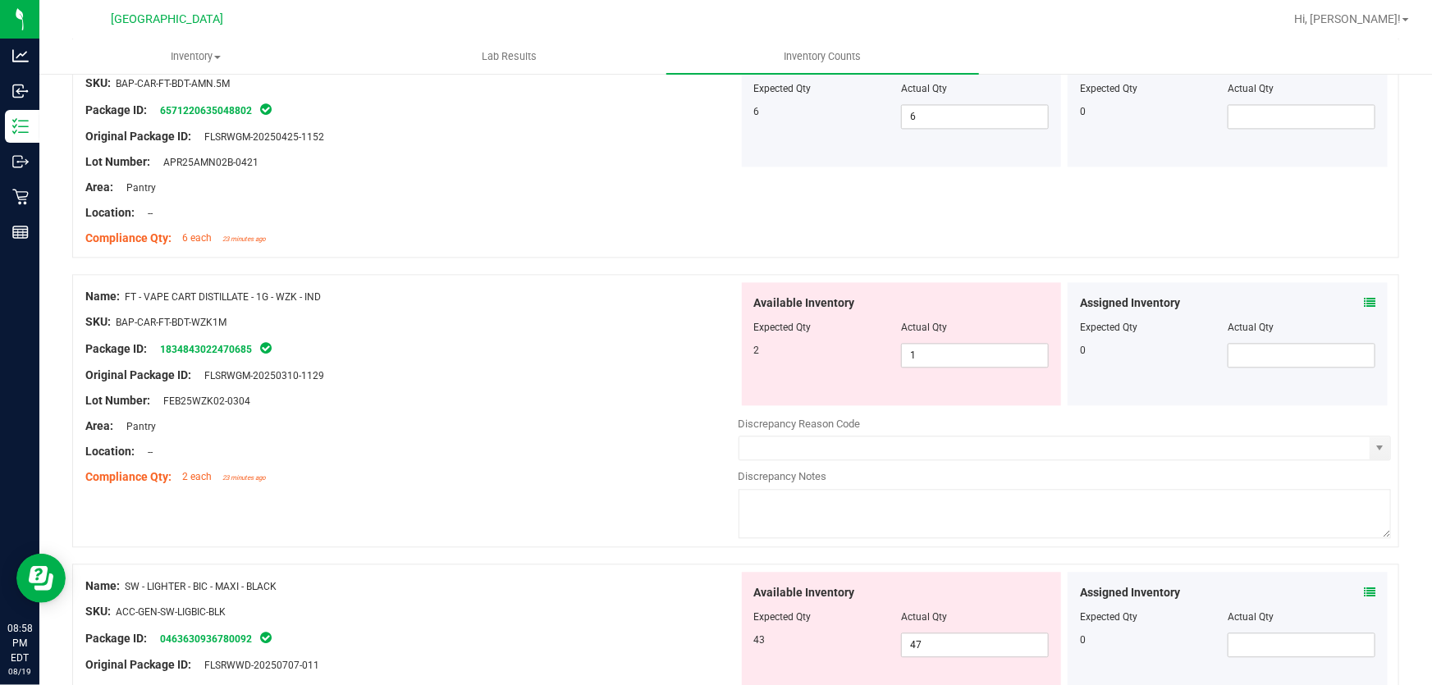
type input "10"
click at [511, 412] on div at bounding box center [411, 413] width 653 height 8
click at [946, 647] on span "47 47" at bounding box center [975, 644] width 148 height 25
click at [946, 647] on input "47" at bounding box center [975, 644] width 146 height 23
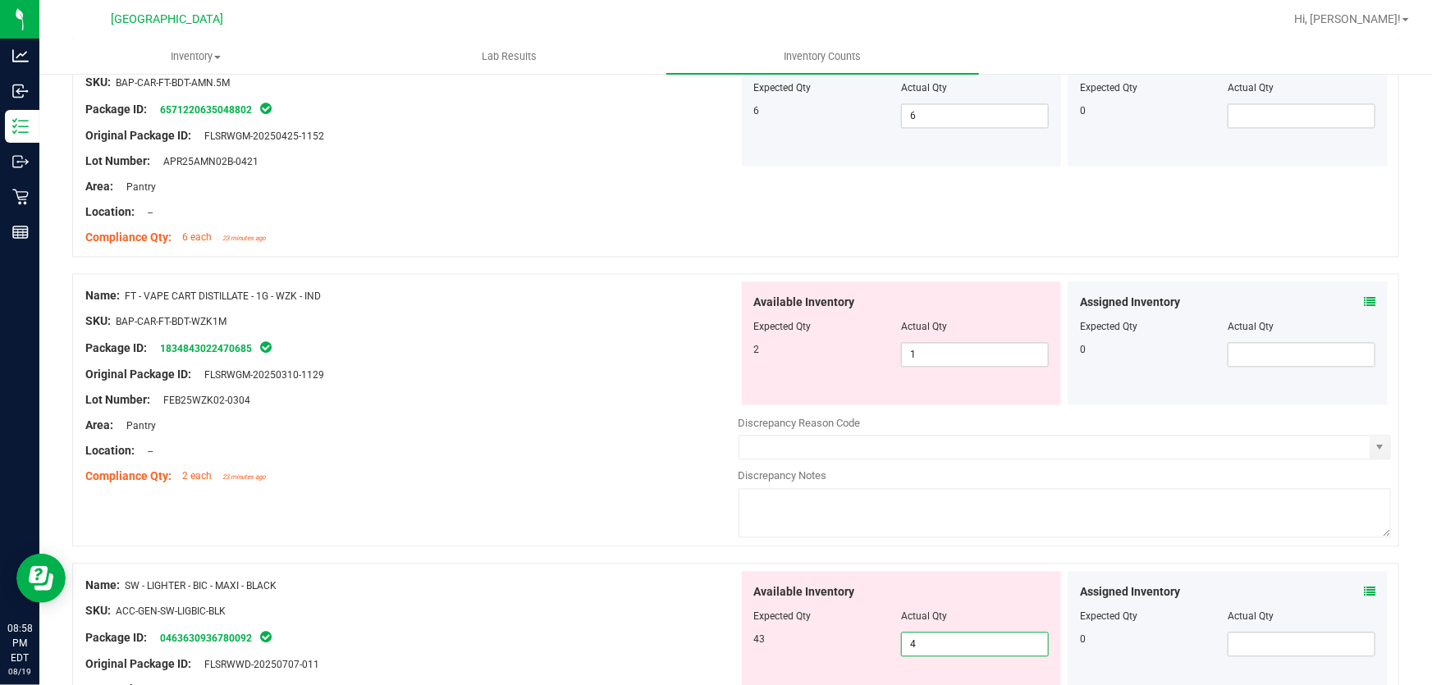
type input "43"
click at [700, 423] on div "Area: Pantry" at bounding box center [411, 425] width 653 height 17
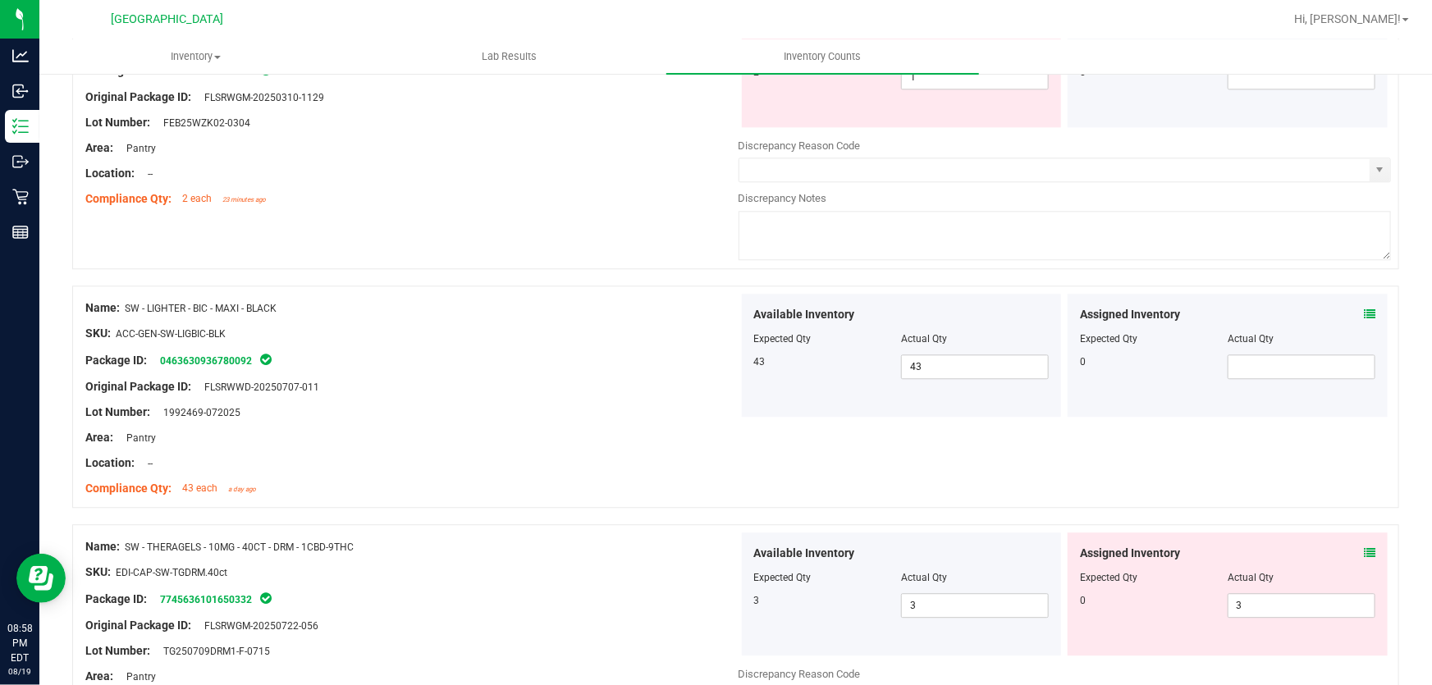
scroll to position [2037, 0]
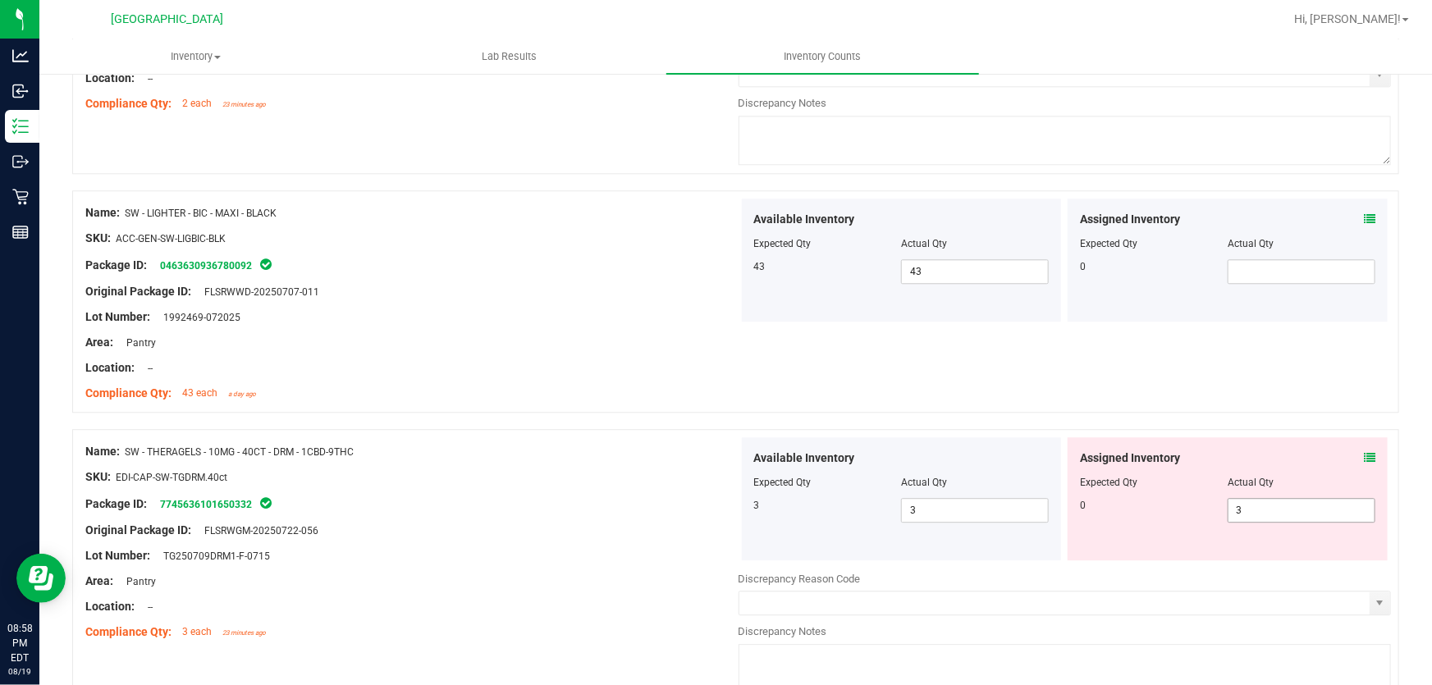
click at [1240, 499] on span "3 3" at bounding box center [1301, 510] width 148 height 25
click at [1240, 499] on input "3" at bounding box center [1301, 510] width 146 height 23
click at [1169, 512] on div "0" at bounding box center [1227, 510] width 295 height 25
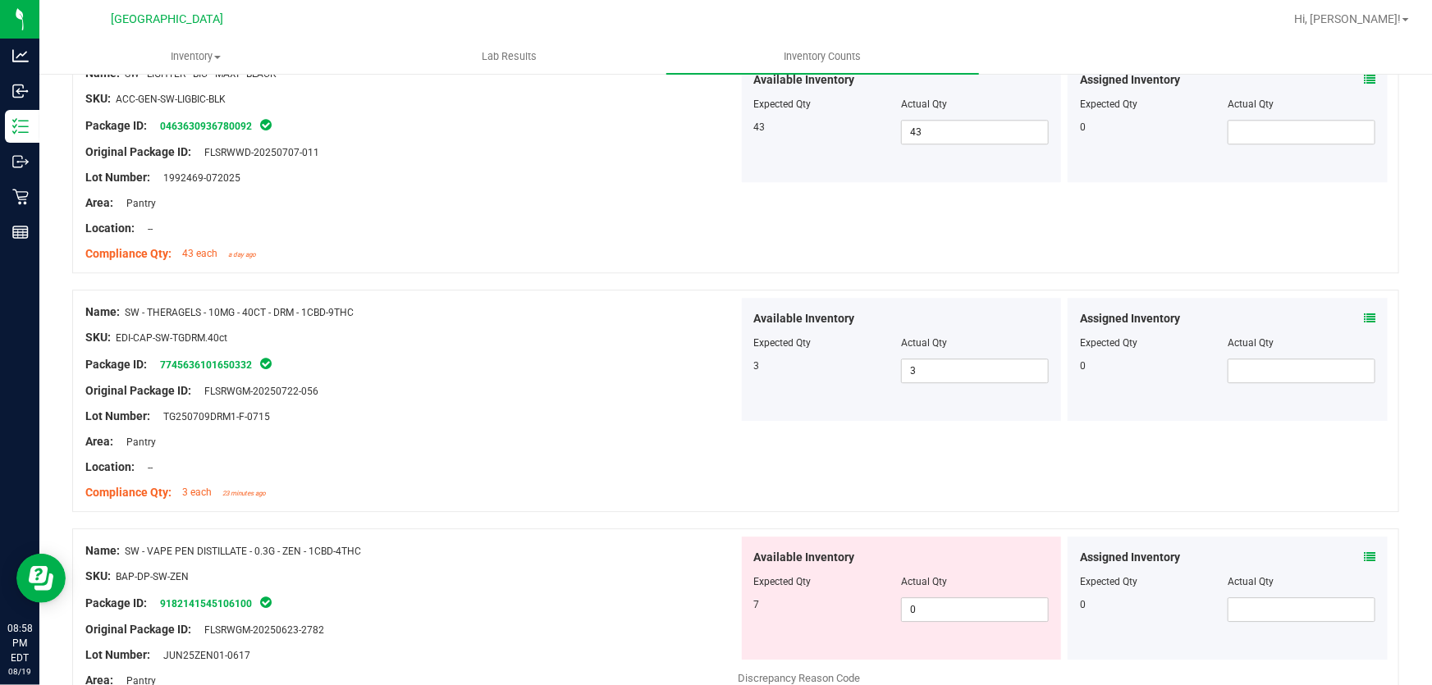
scroll to position [2363, 0]
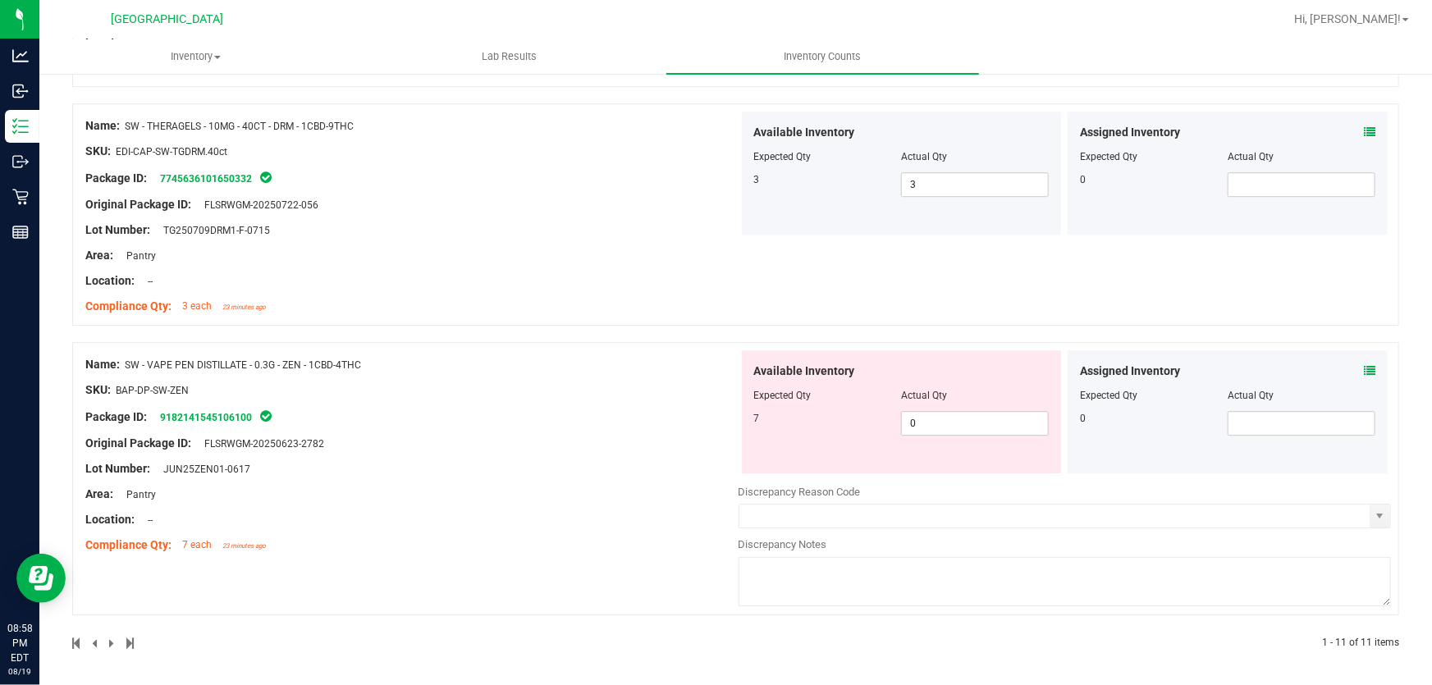
click at [660, 474] on div "Lot Number: JUN25ZEN01-0617" at bounding box center [411, 468] width 653 height 17
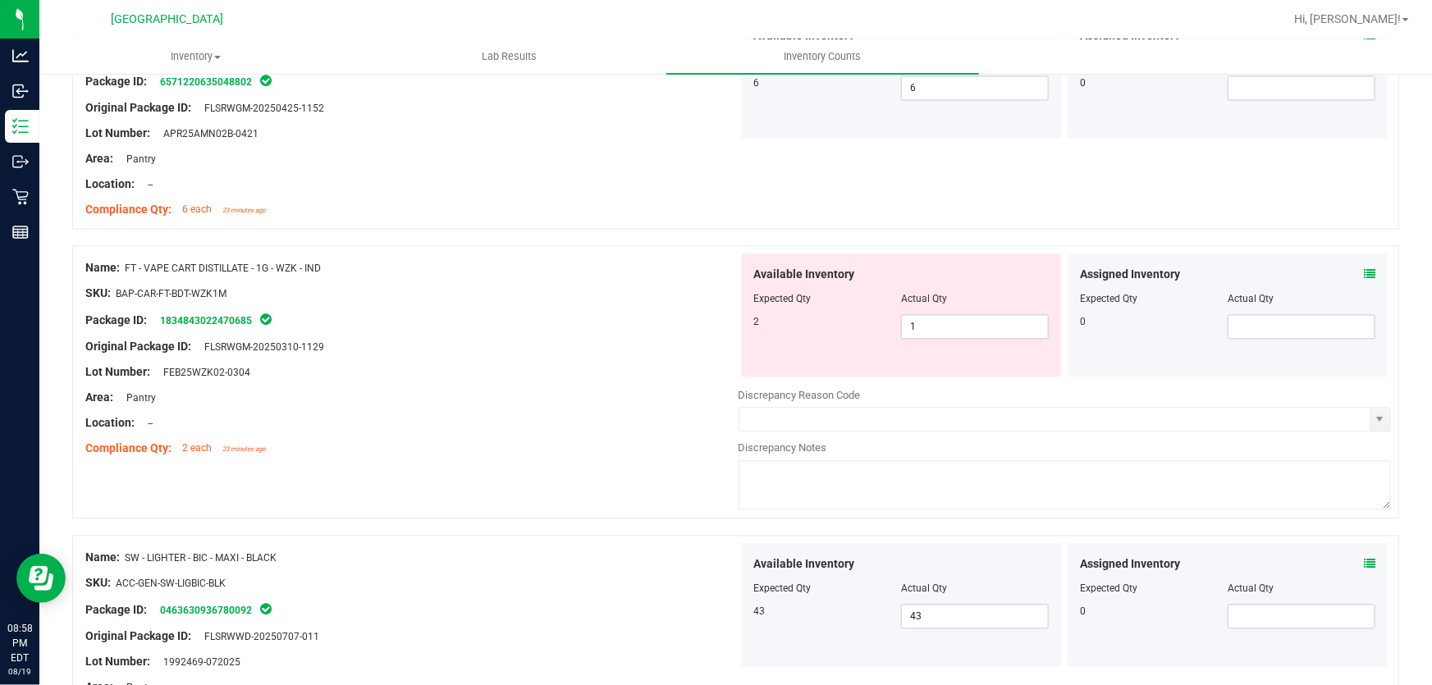
scroll to position [1692, 0]
click at [966, 323] on span "1 1" at bounding box center [975, 327] width 148 height 25
click at [966, 323] on input "1" at bounding box center [975, 327] width 146 height 23
type input "2"
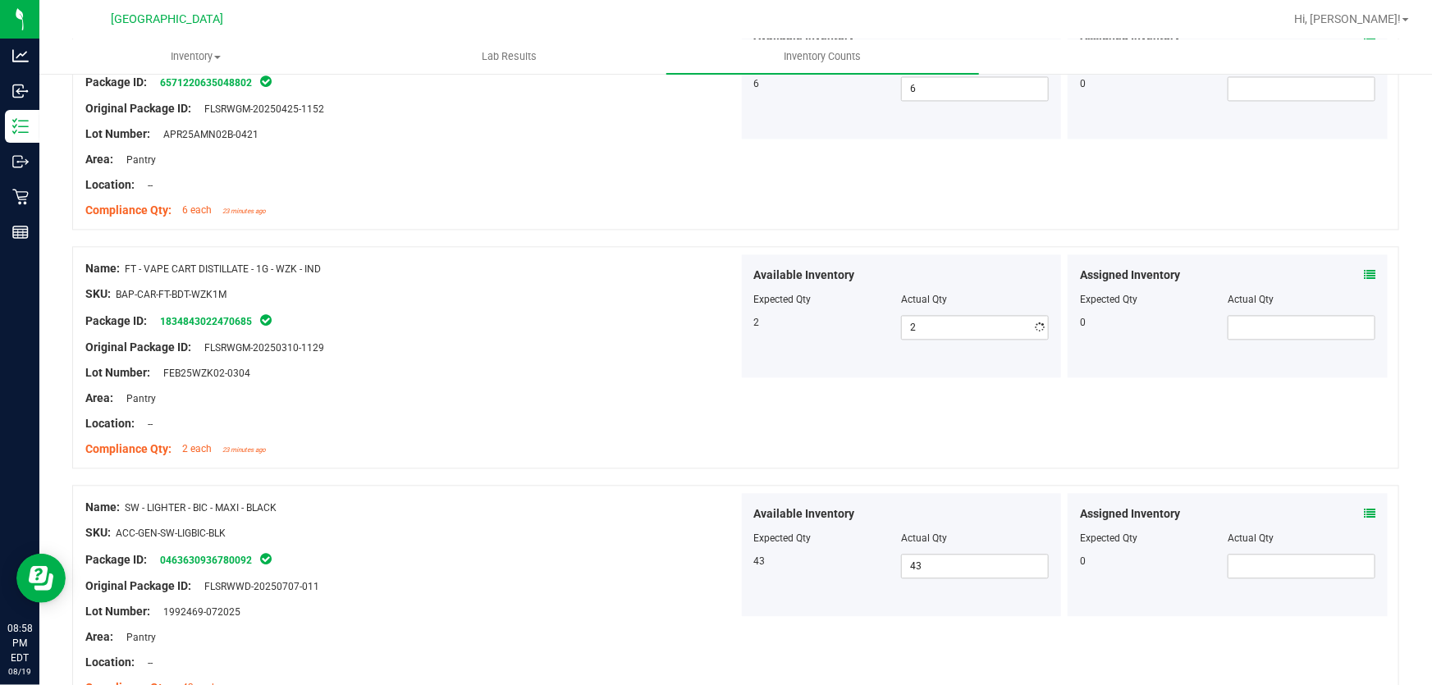
drag, startPoint x: 373, startPoint y: 382, endPoint x: 457, endPoint y: 385, distance: 83.7
click at [382, 384] on div at bounding box center [411, 386] width 653 height 8
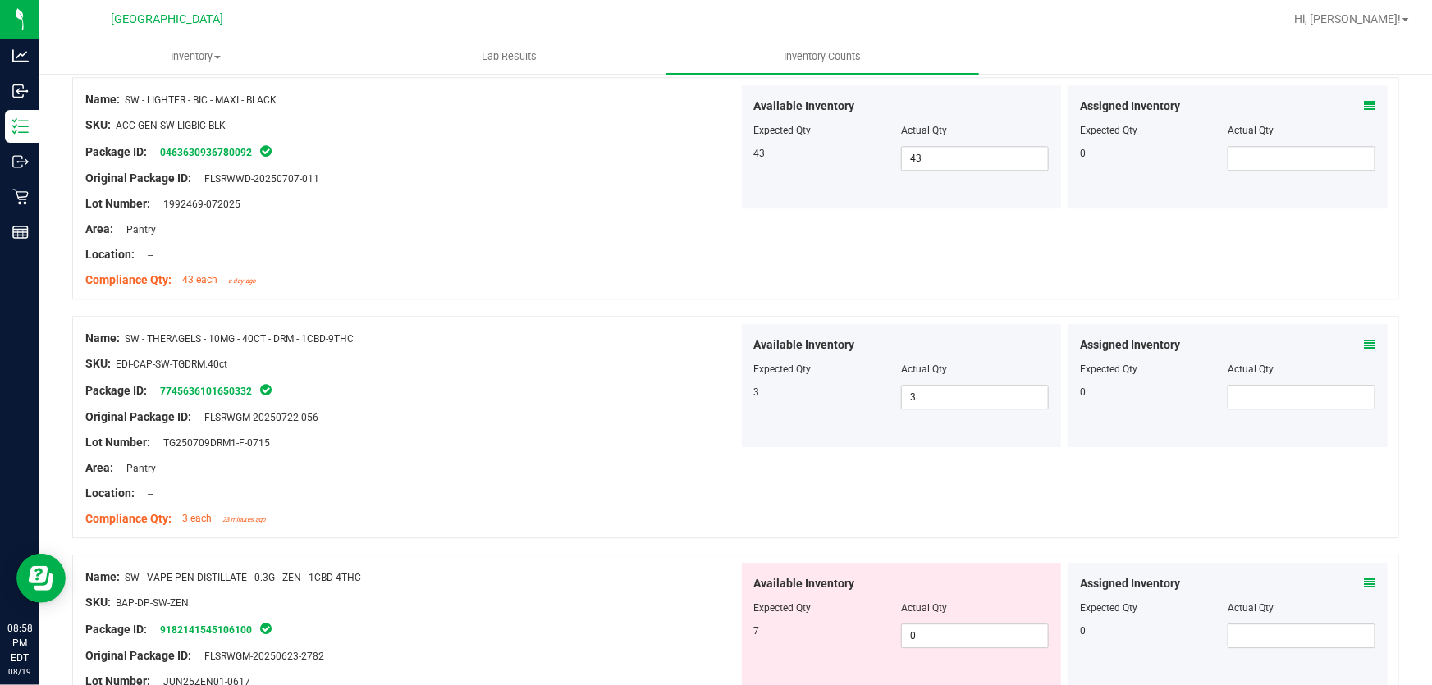
scroll to position [2289, 0]
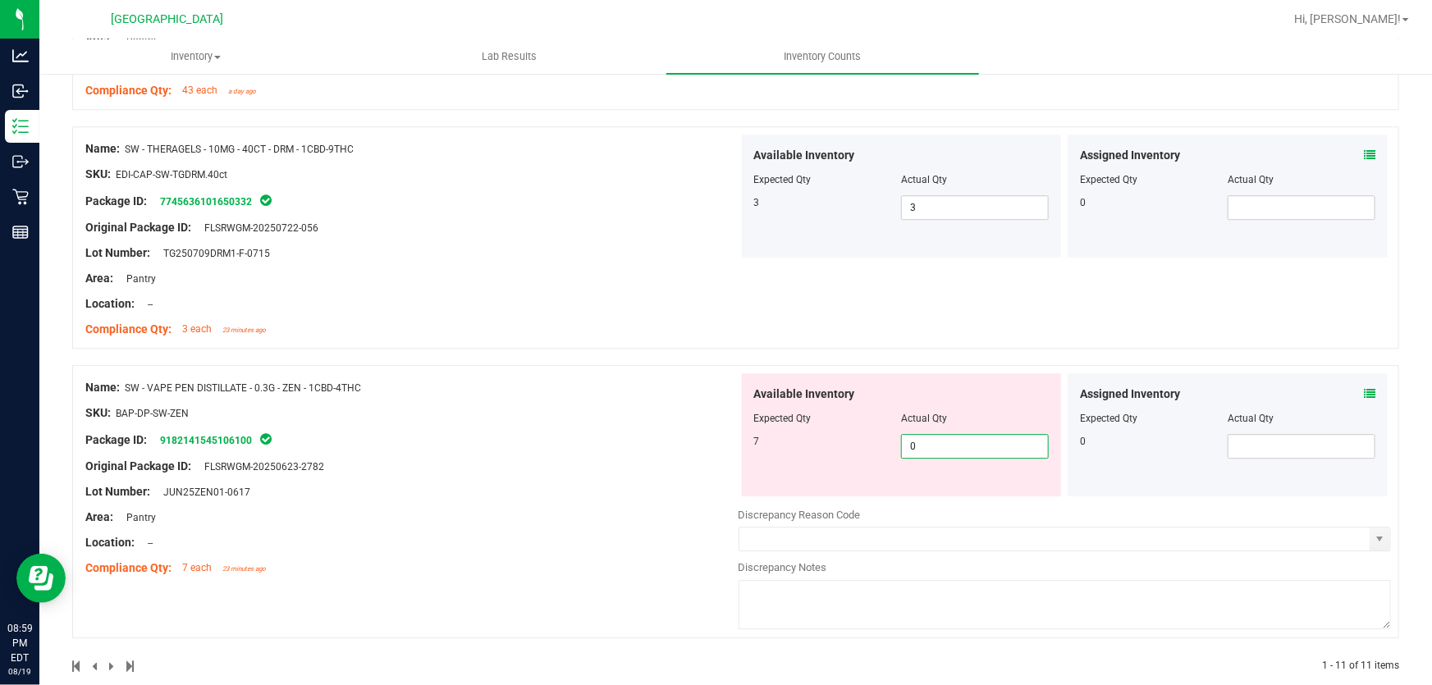
click at [912, 446] on span "0 0" at bounding box center [975, 446] width 148 height 25
click at [912, 446] on input "0" at bounding box center [975, 446] width 146 height 23
type input "7"
click at [704, 473] on div "Name: SW - VAPE PEN DISTILLATE - 0.3G - ZEN - 1CBD-4THC SKU: BAP-DP-SW-ZEN Pack…" at bounding box center [411, 477] width 653 height 209
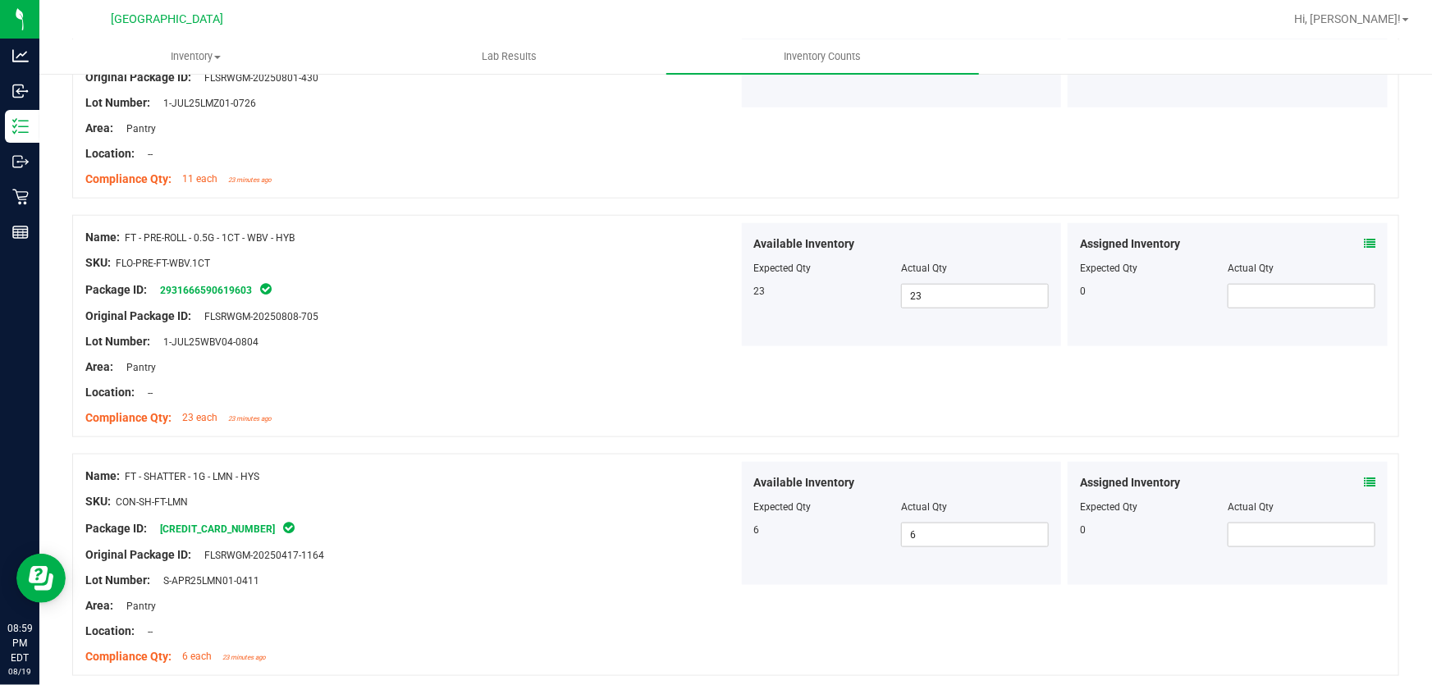
scroll to position [0, 0]
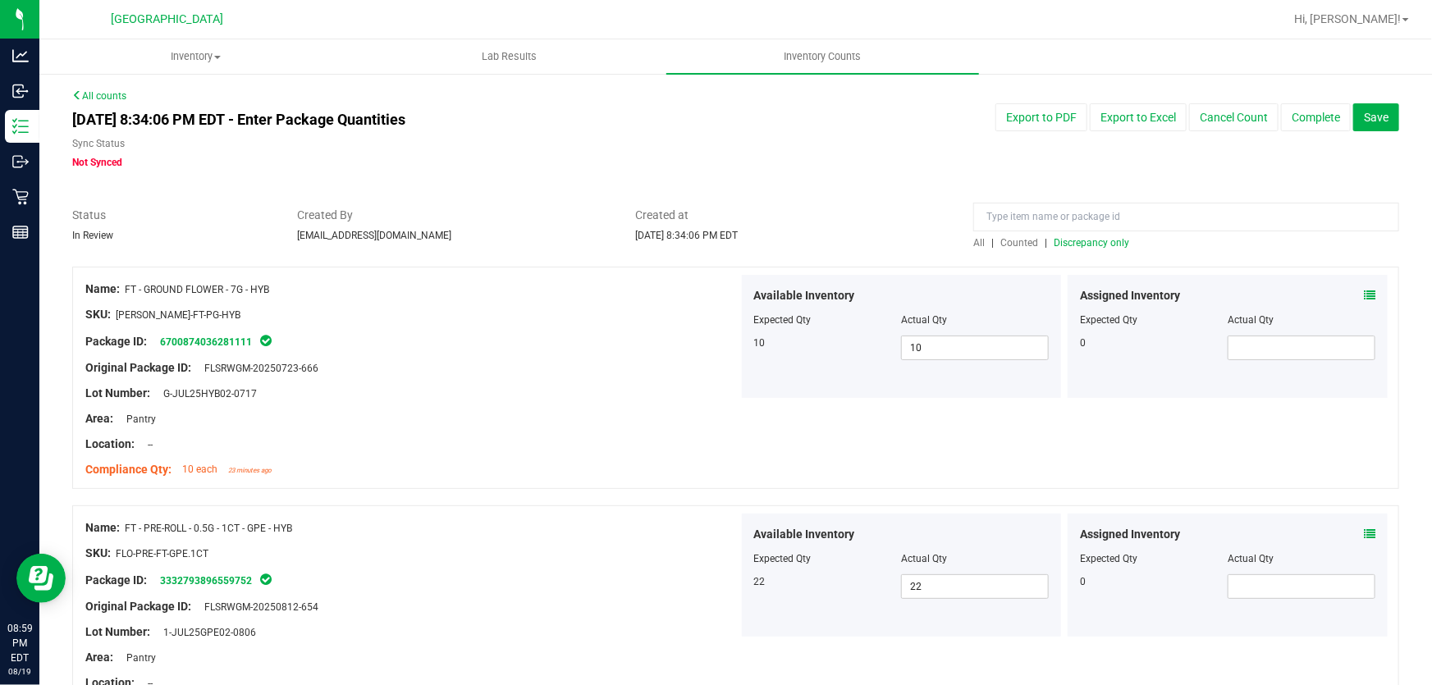
click at [1088, 241] on span "Discrepancy only" at bounding box center [1090, 242] width 75 height 11
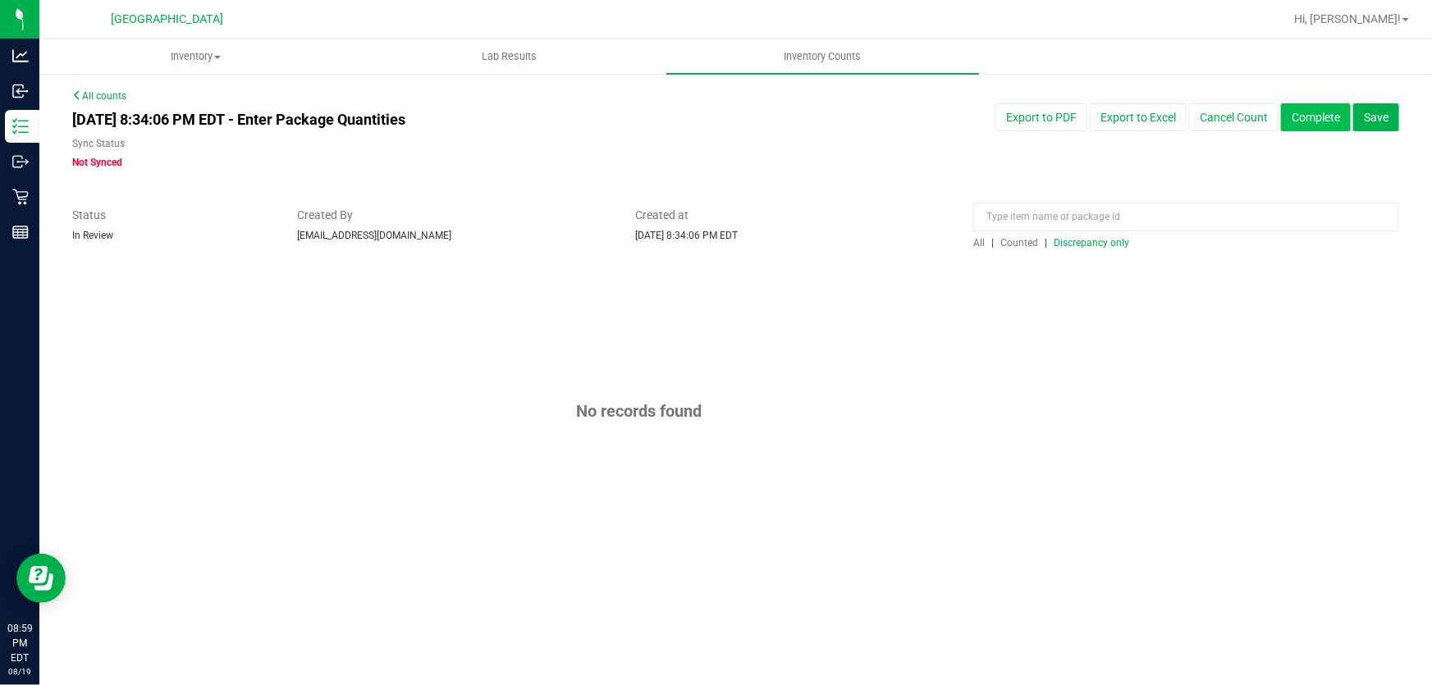
click at [1321, 116] on button "Complete" at bounding box center [1316, 117] width 70 height 28
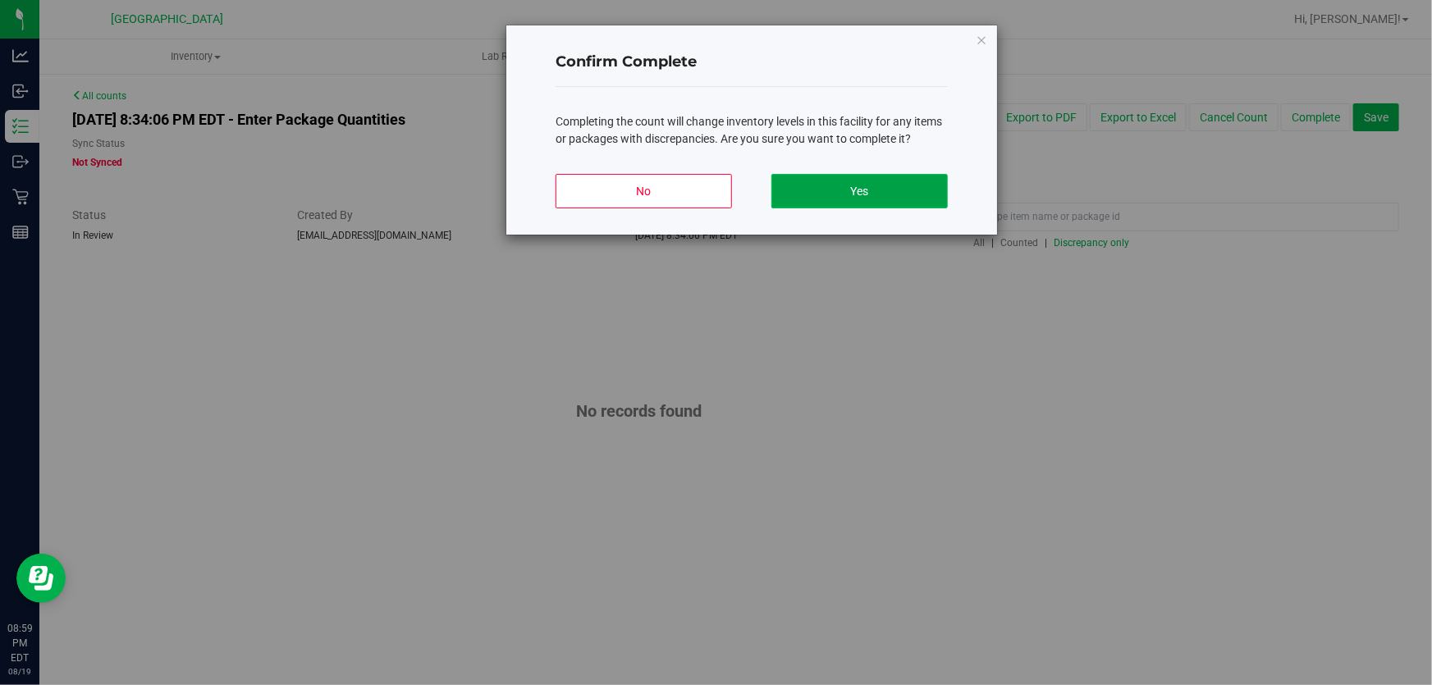
click at [845, 189] on button "Yes" at bounding box center [859, 191] width 176 height 34
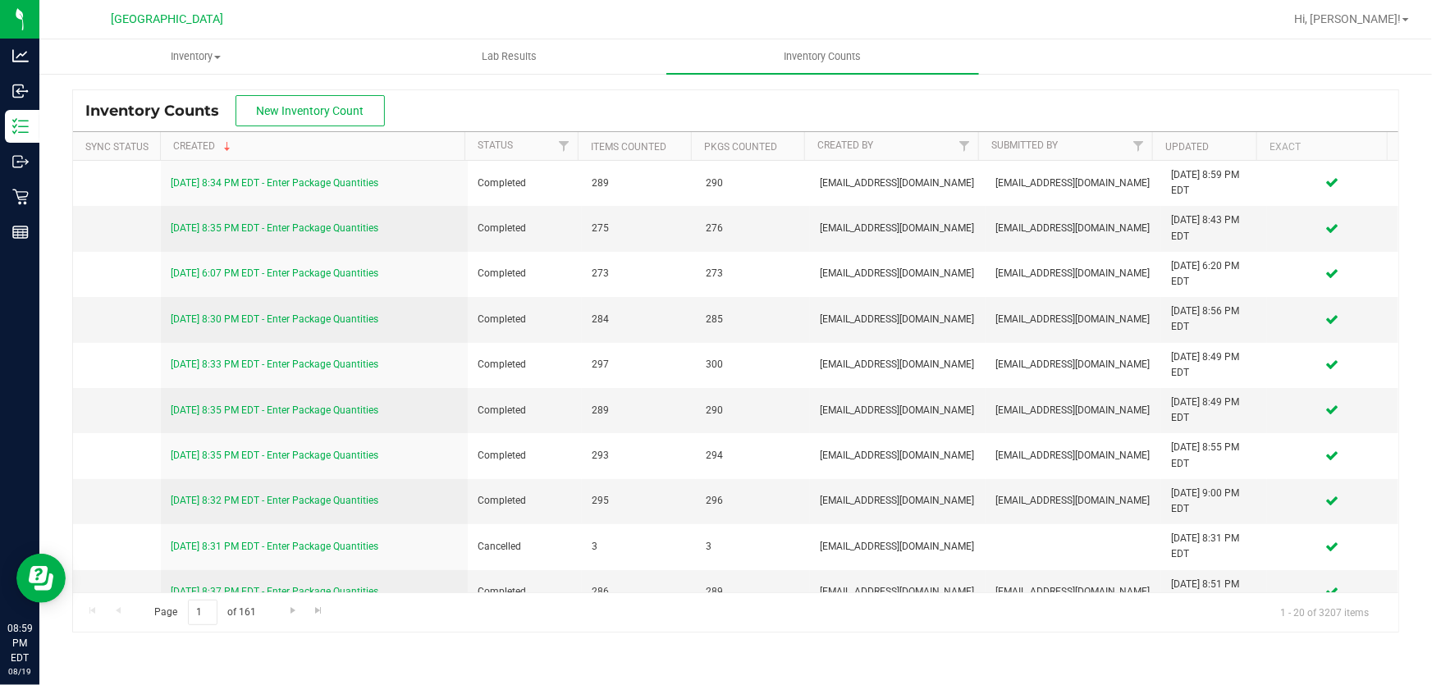
click at [425, 23] on div at bounding box center [788, 19] width 989 height 32
click at [1390, 22] on span "Hi, [PERSON_NAME]!" at bounding box center [1347, 18] width 107 height 13
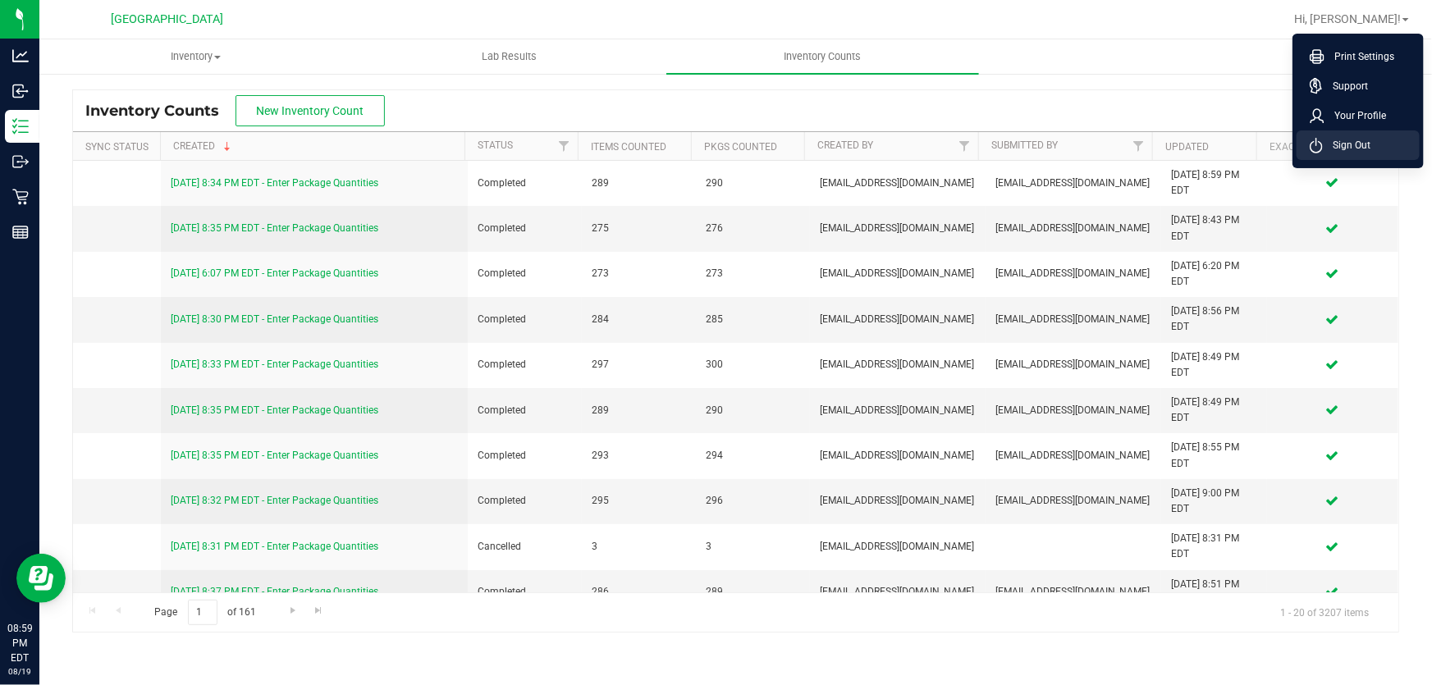
click at [1331, 135] on li "Sign Out" at bounding box center [1357, 145] width 123 height 30
